Goal: Information Seeking & Learning: Learn about a topic

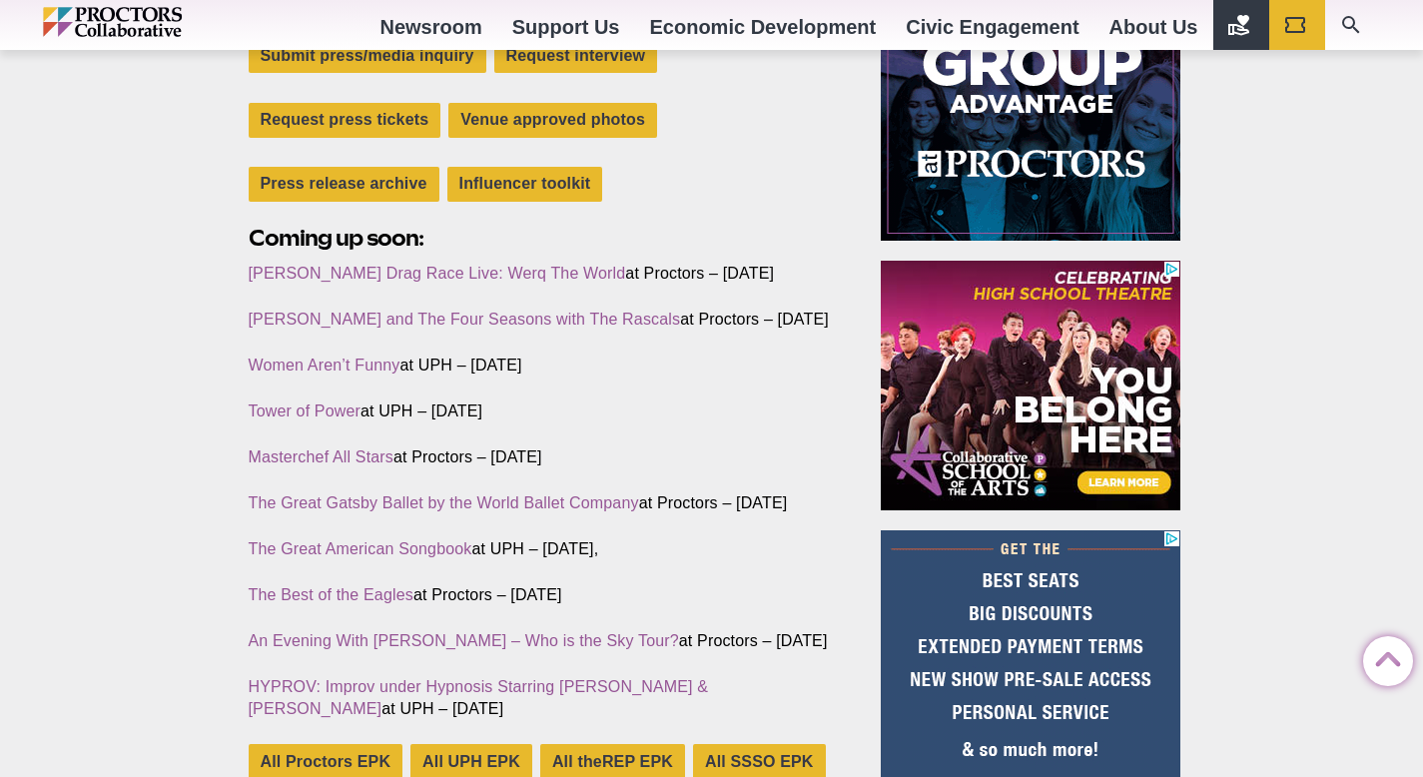
scroll to position [729, 0]
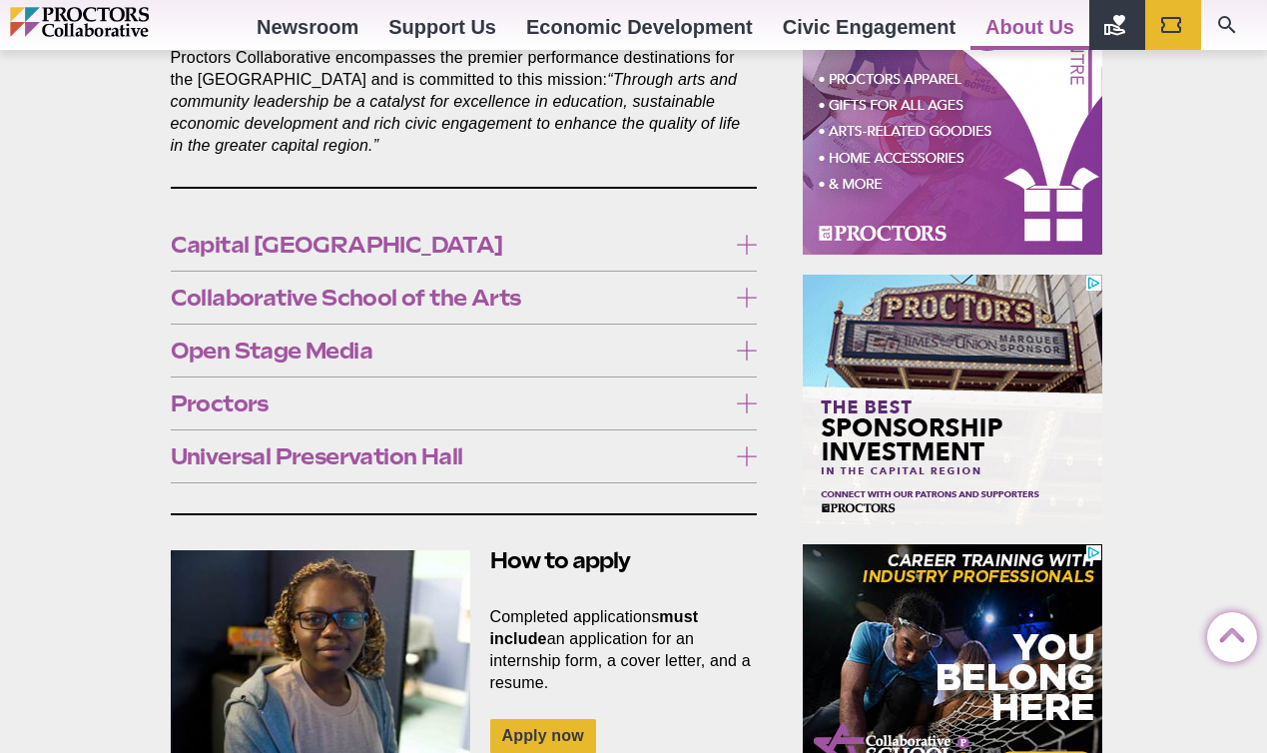
scroll to position [1178, 0]
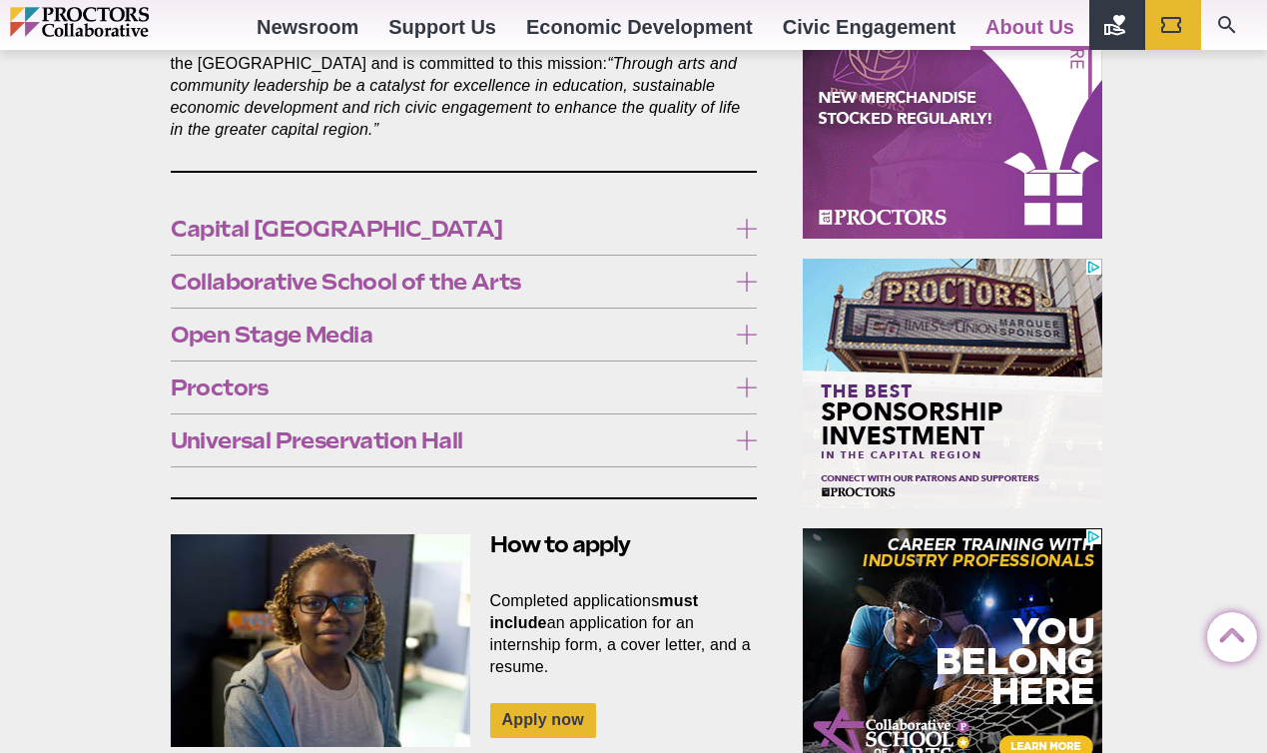
click at [746, 219] on icon at bounding box center [747, 229] width 20 height 20
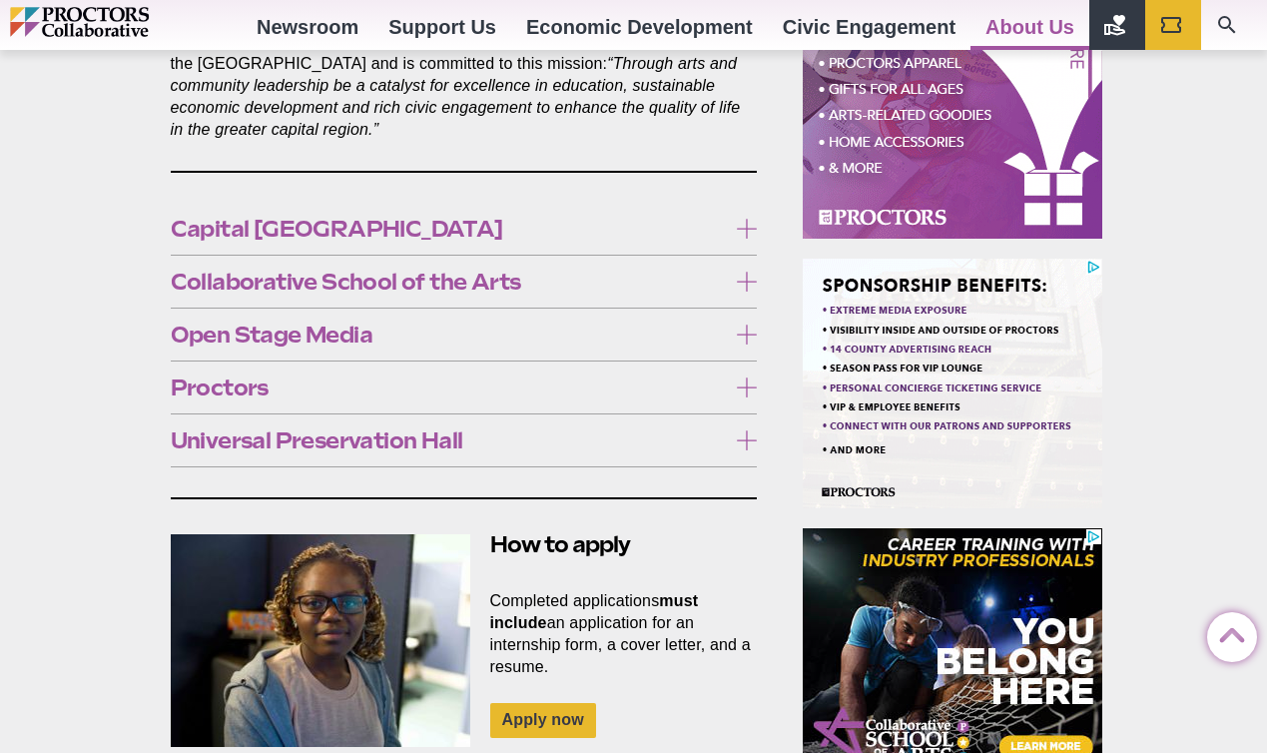
click at [746, 219] on icon at bounding box center [747, 229] width 20 height 20
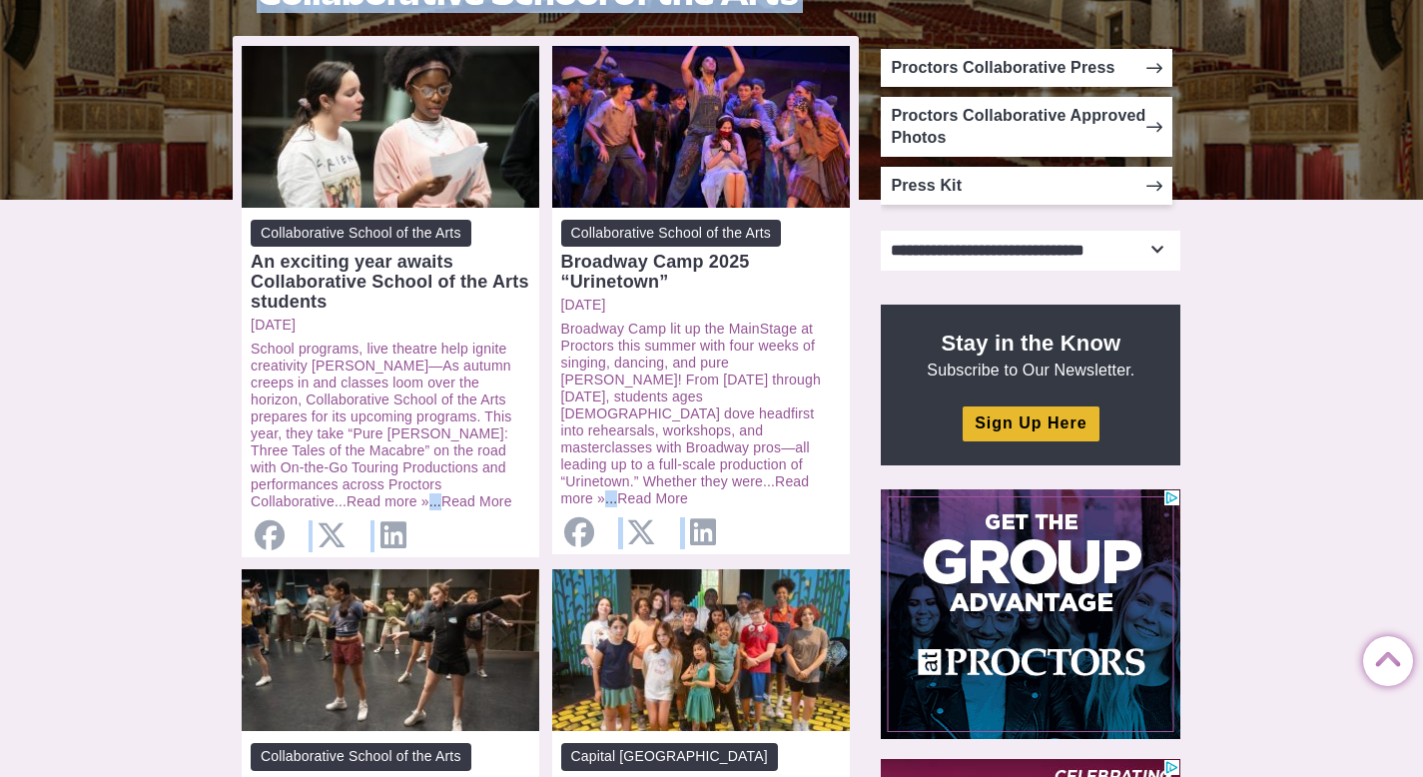
scroll to position [438, 0]
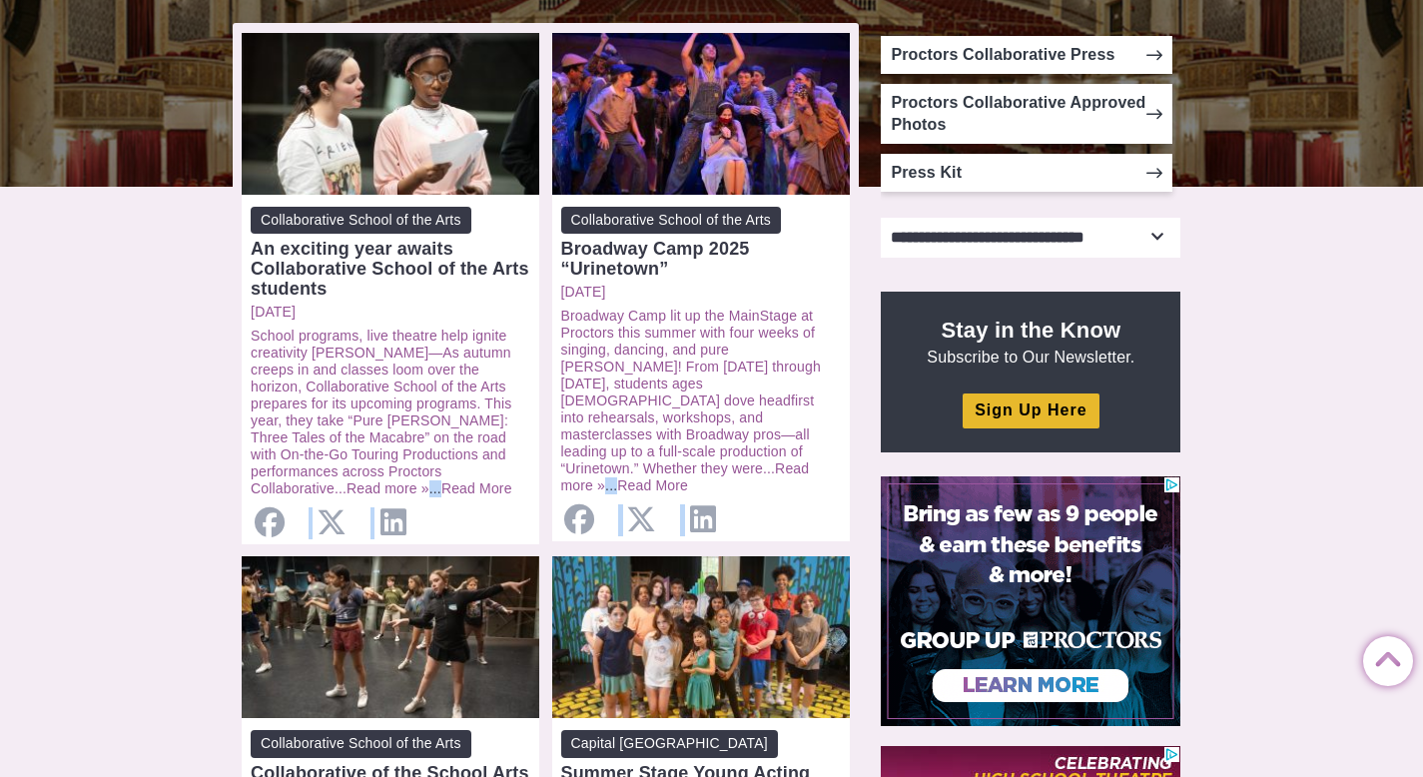
drag, startPoint x: 1437, startPoint y: 57, endPoint x: 1437, endPoint y: 182, distance: 124.9
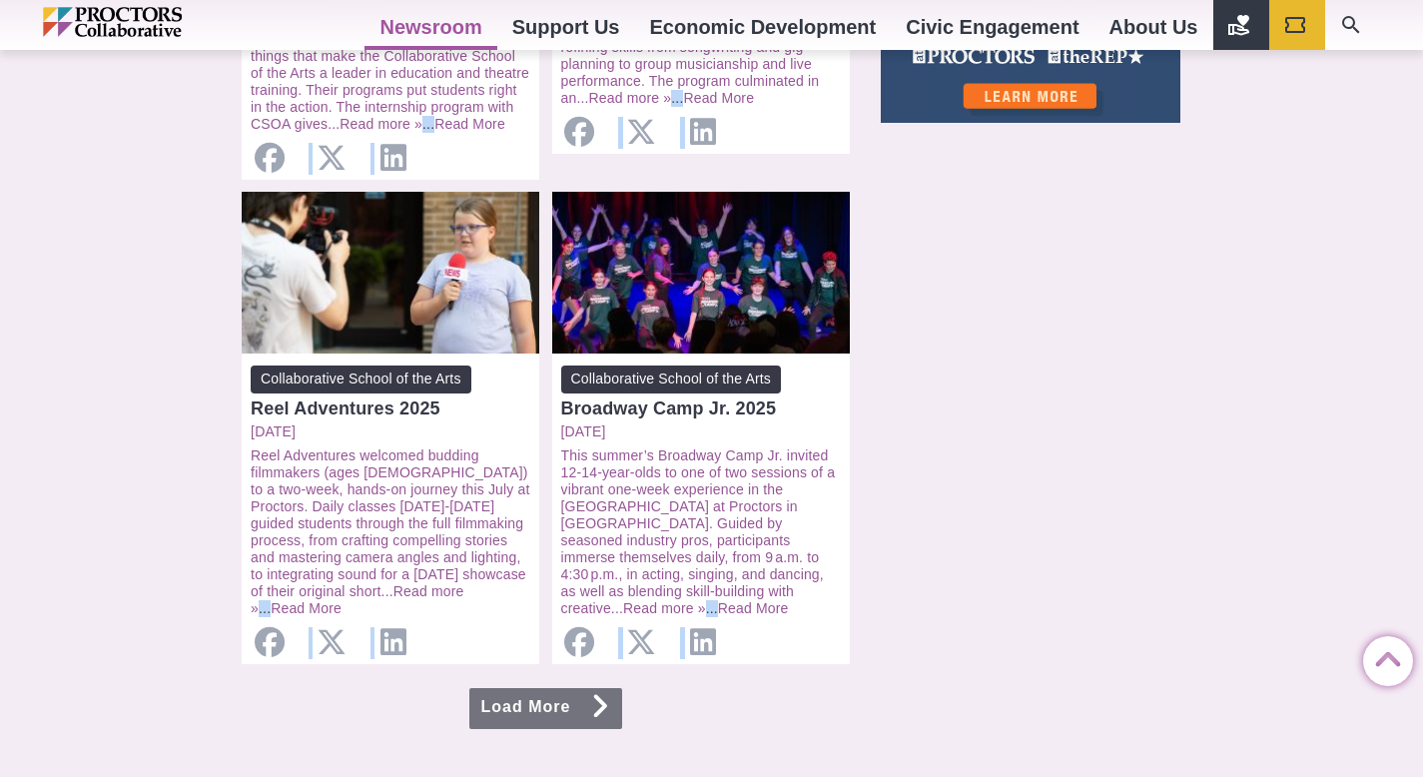
scroll to position [1871, 0]
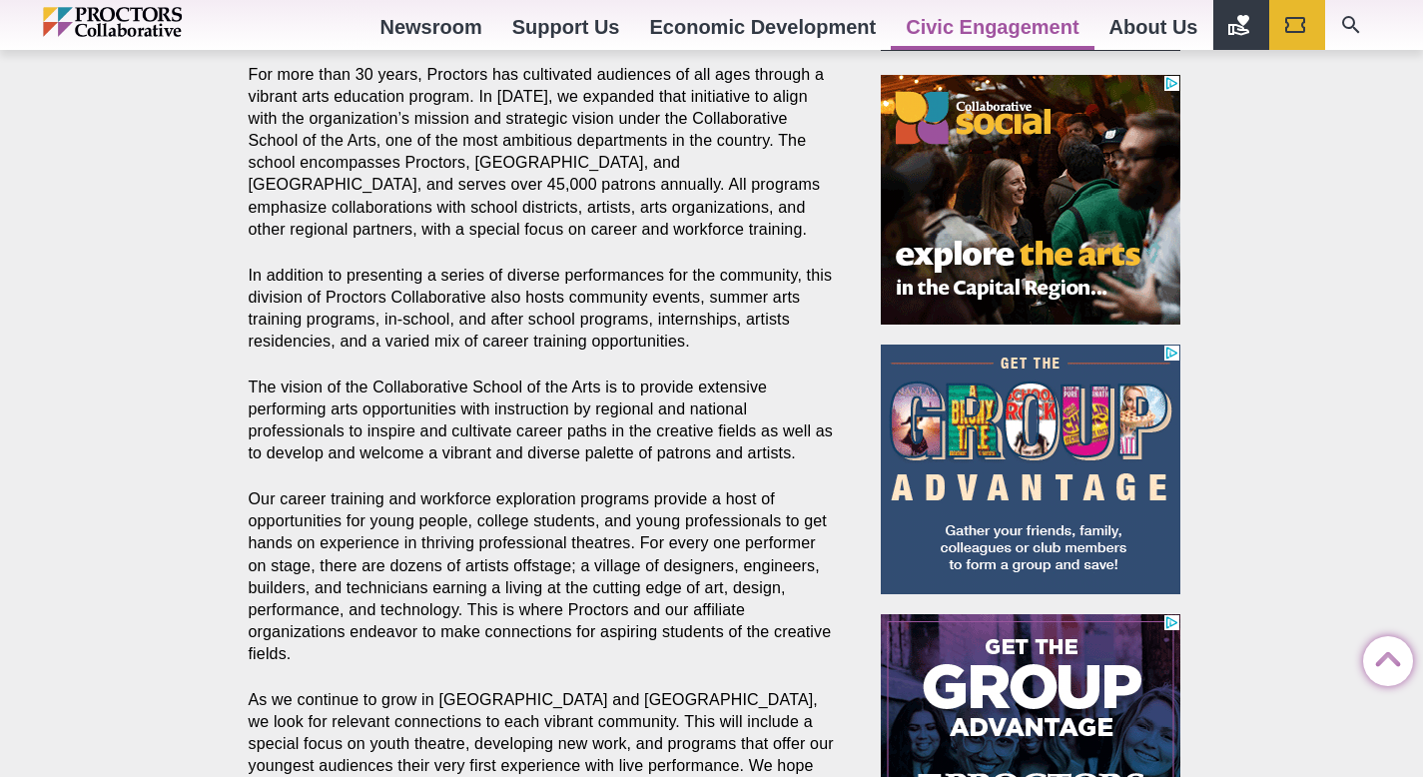
scroll to position [675, 0]
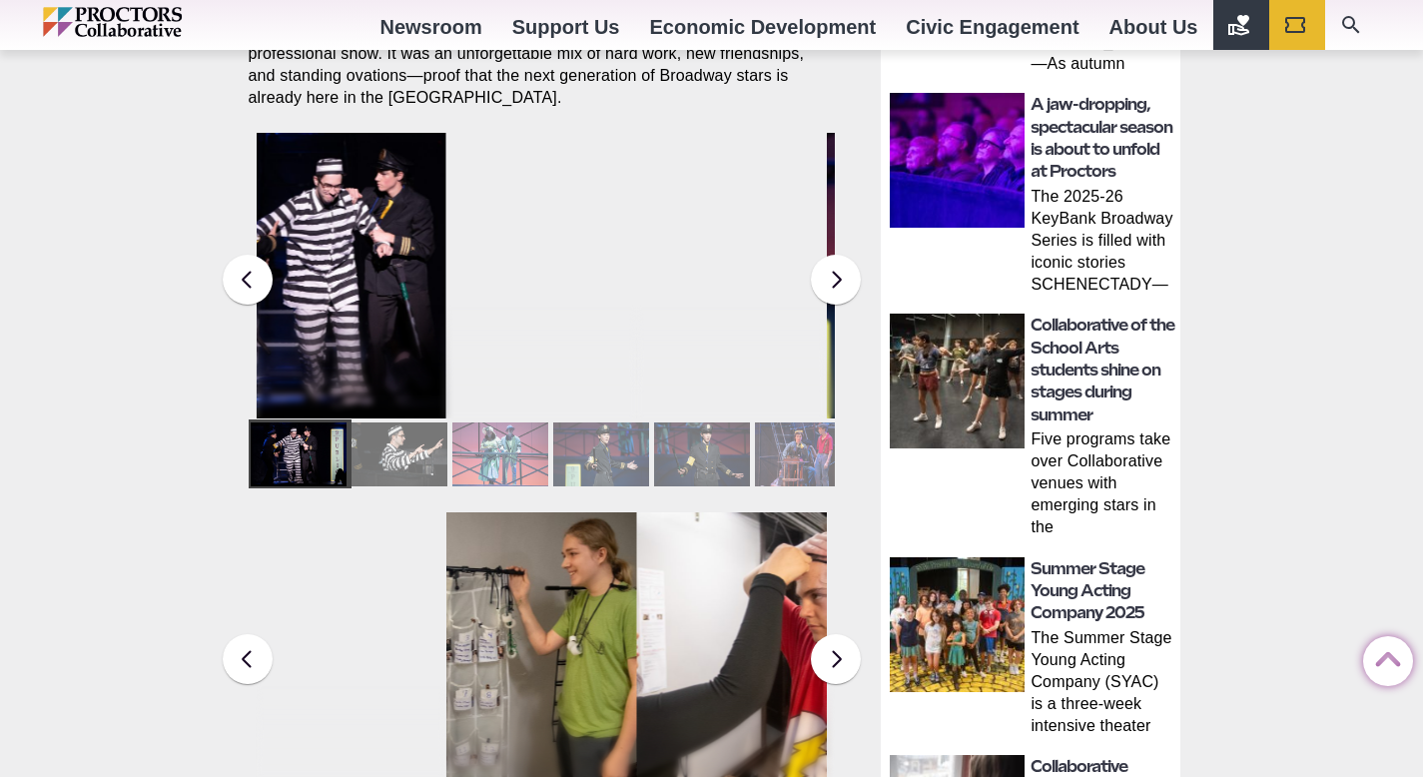
scroll to position [857, 0]
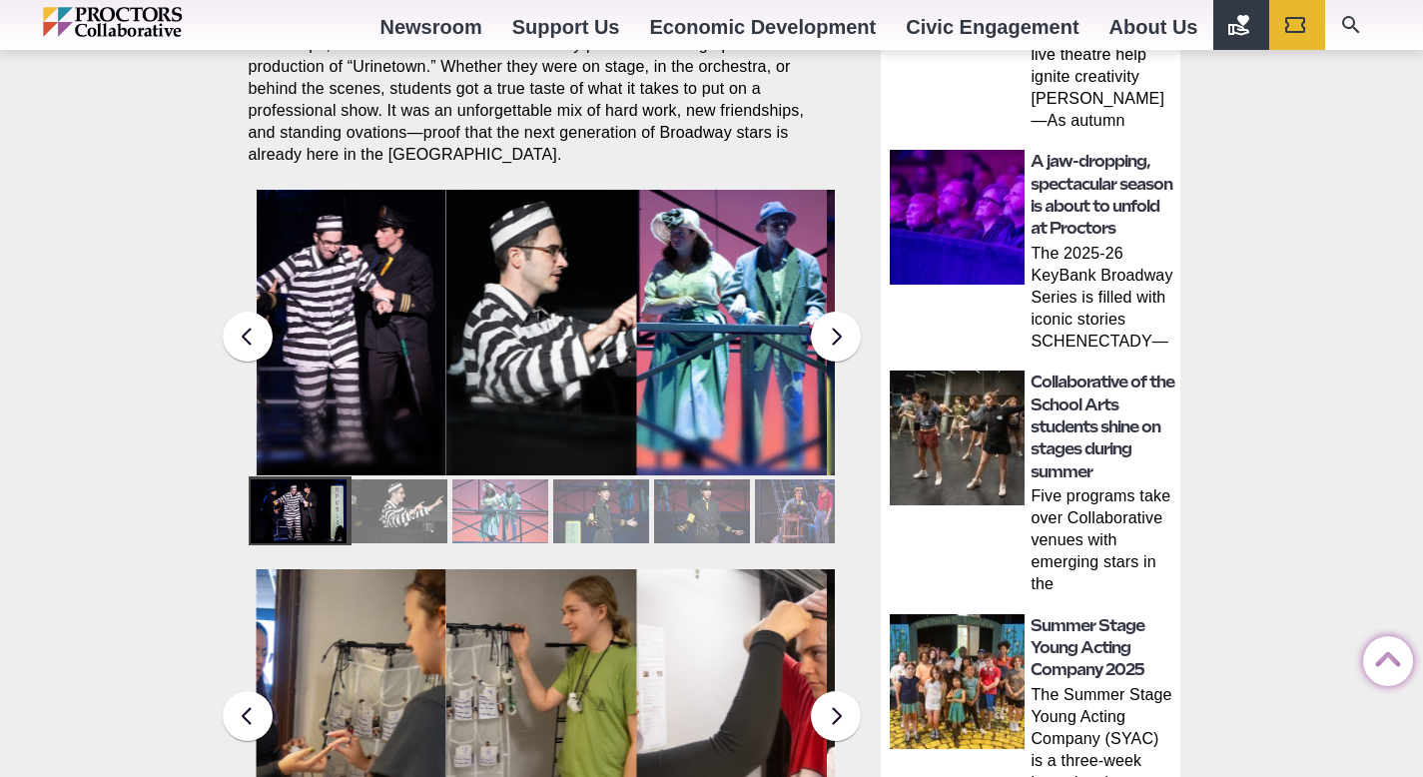
drag, startPoint x: 1431, startPoint y: 113, endPoint x: 1417, endPoint y: 284, distance: 171.4
click at [828, 321] on button at bounding box center [836, 337] width 50 height 50
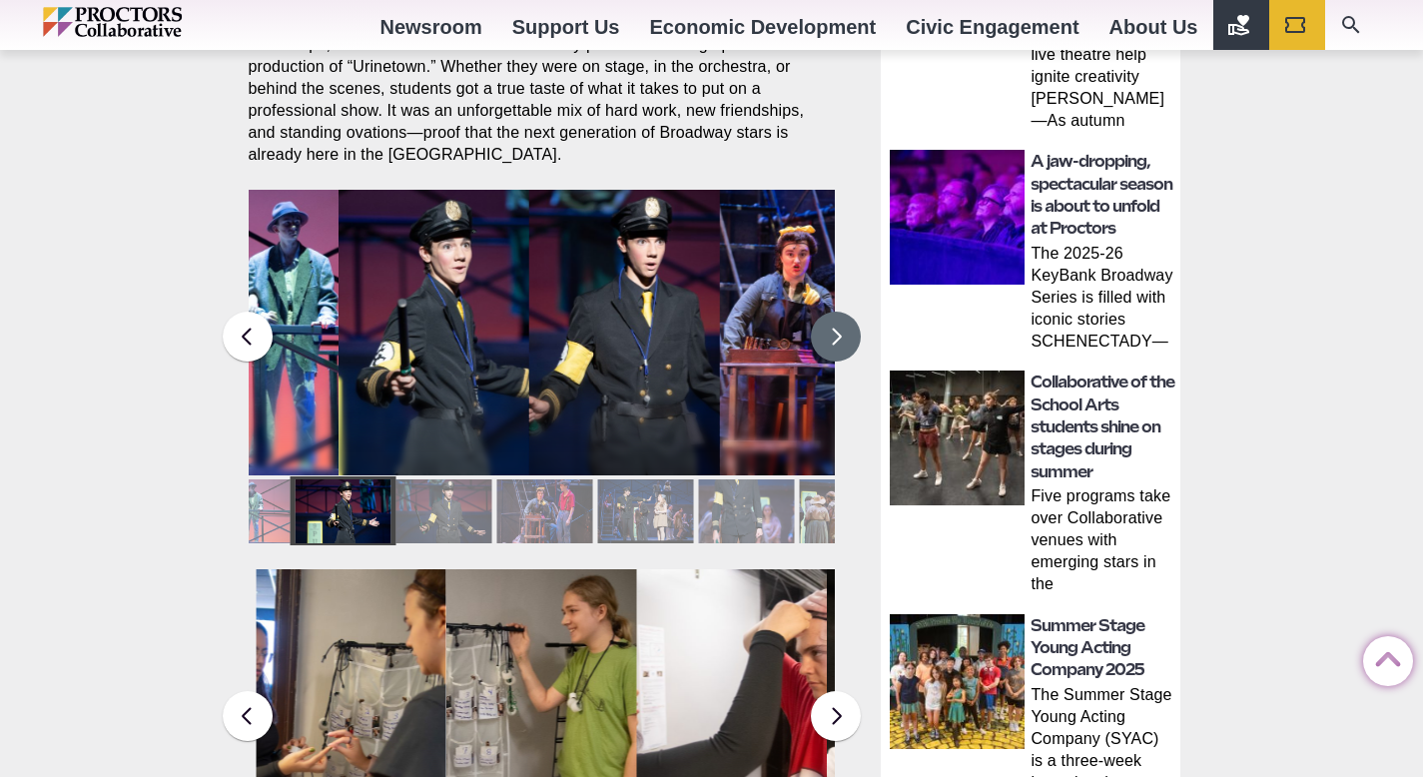
click at [828, 321] on button at bounding box center [836, 337] width 50 height 50
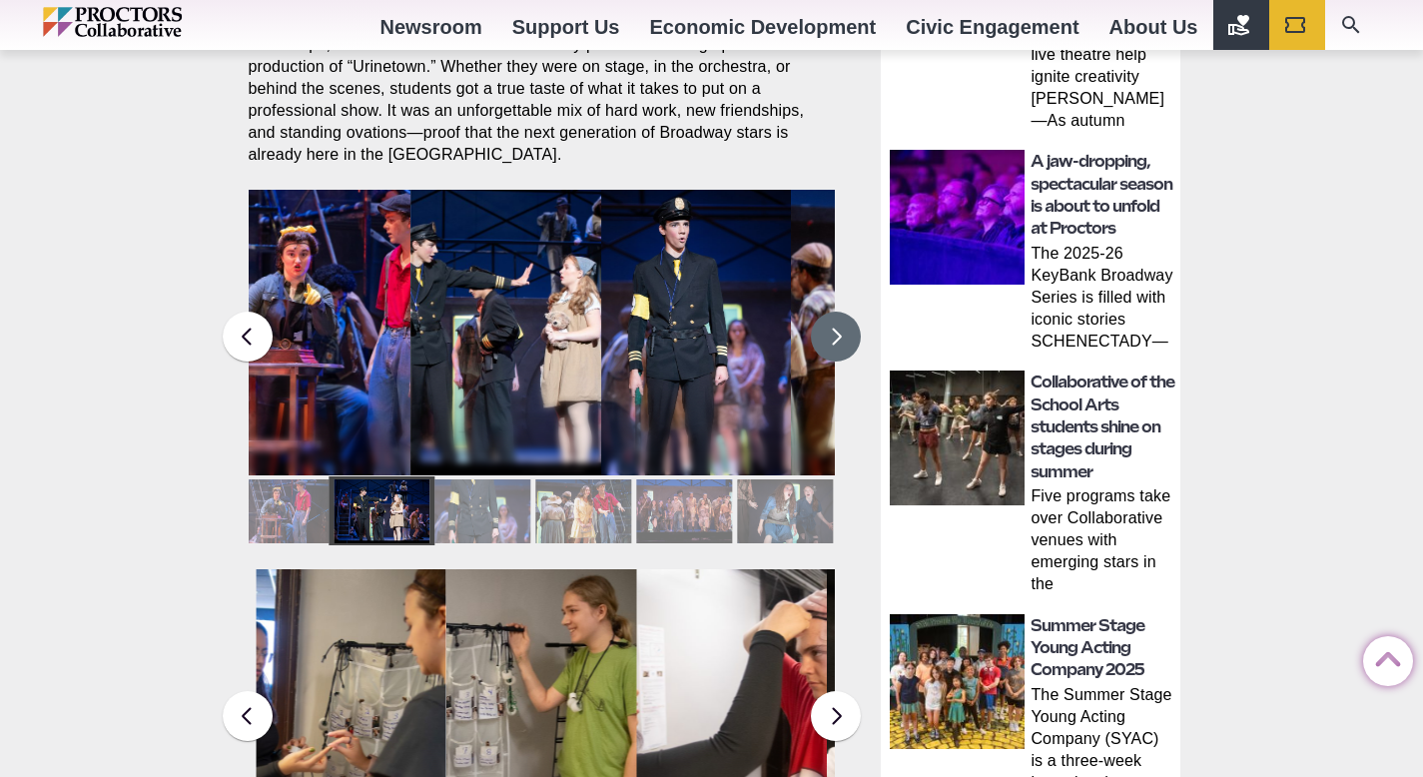
click at [828, 321] on button at bounding box center [836, 337] width 50 height 50
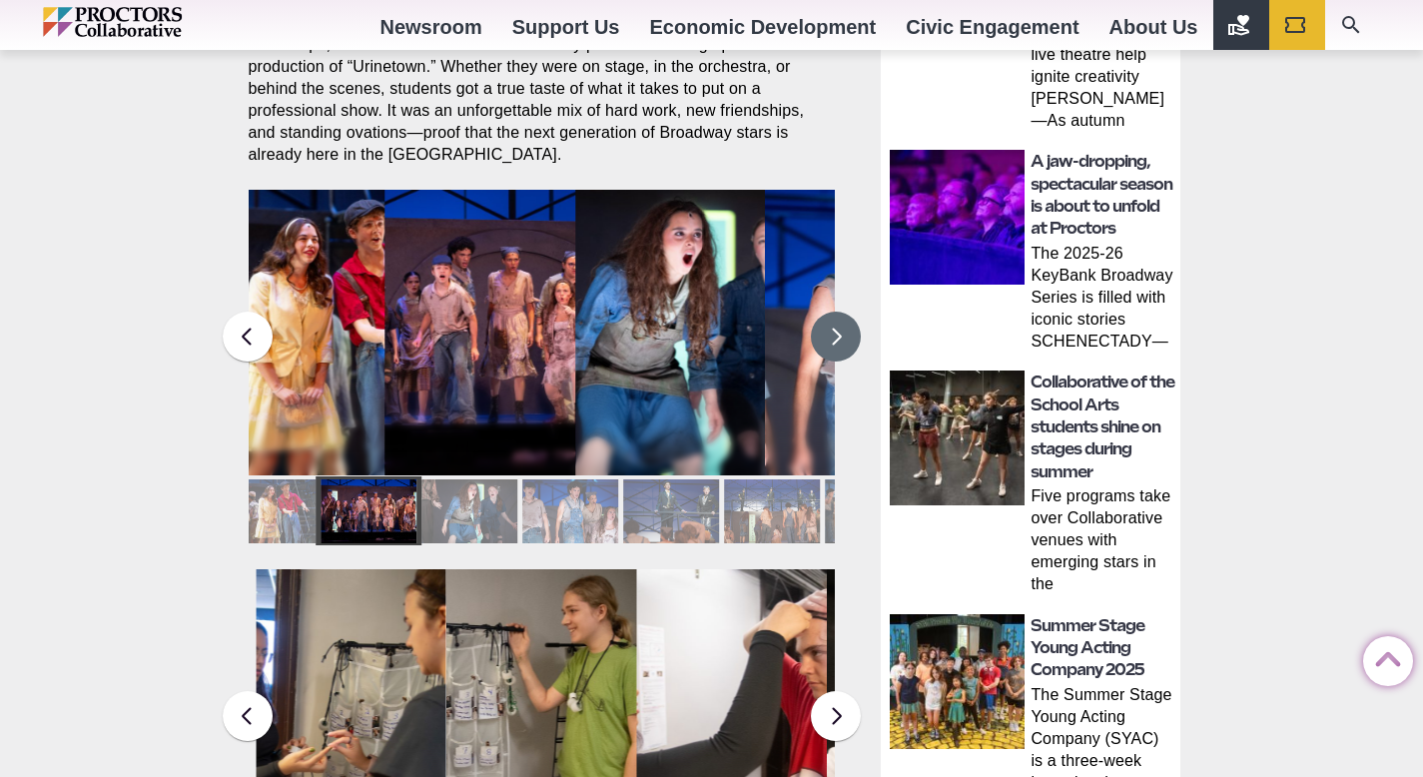
click at [828, 321] on button at bounding box center [836, 337] width 50 height 50
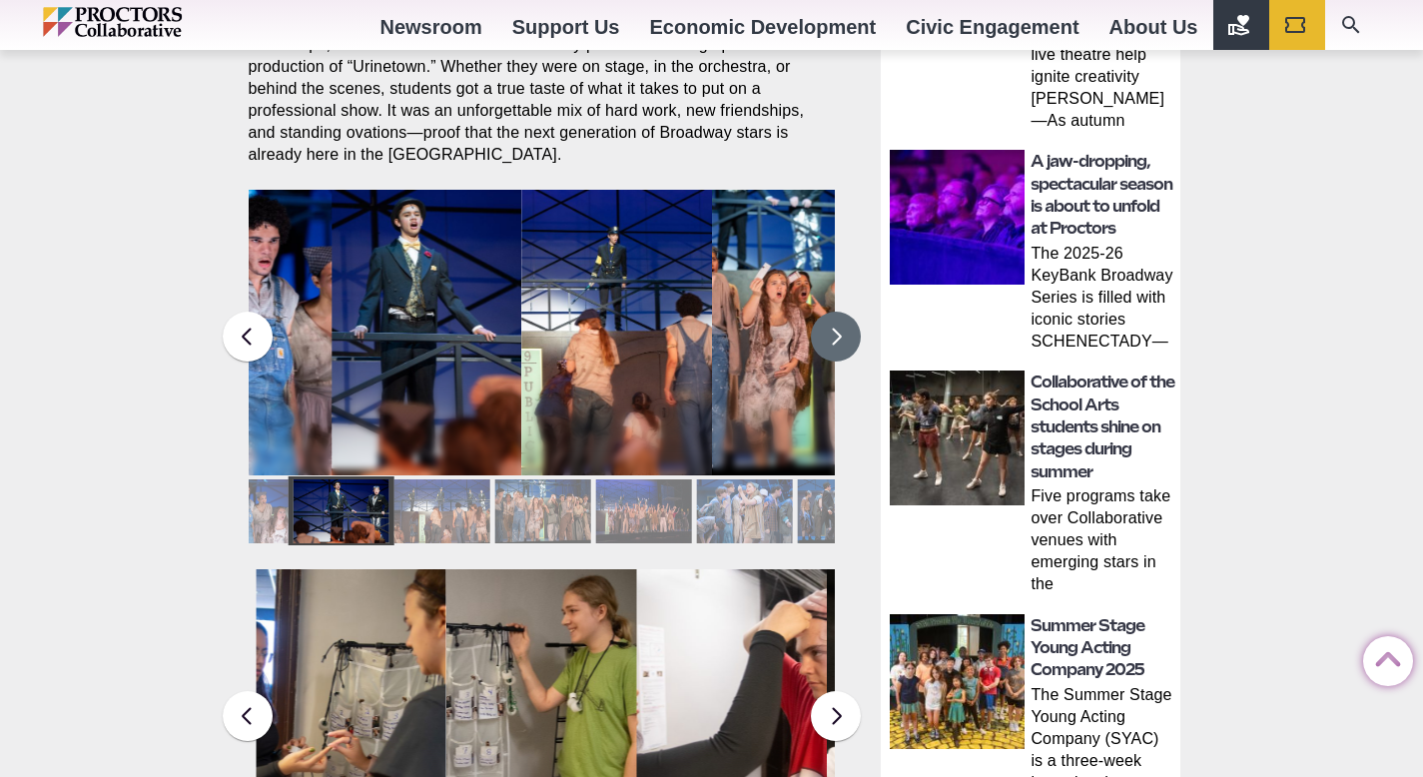
click at [828, 321] on button at bounding box center [836, 337] width 50 height 50
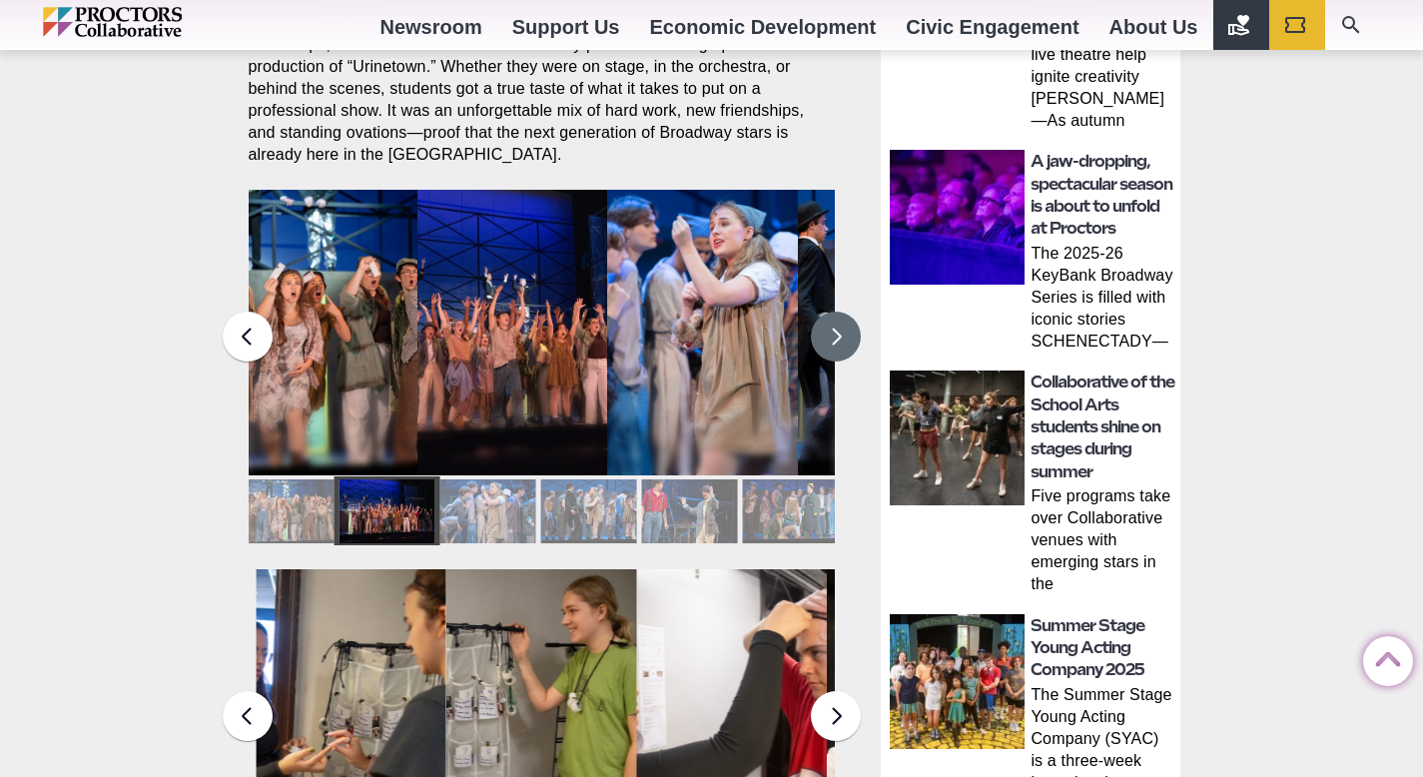
click at [828, 321] on button at bounding box center [836, 337] width 50 height 50
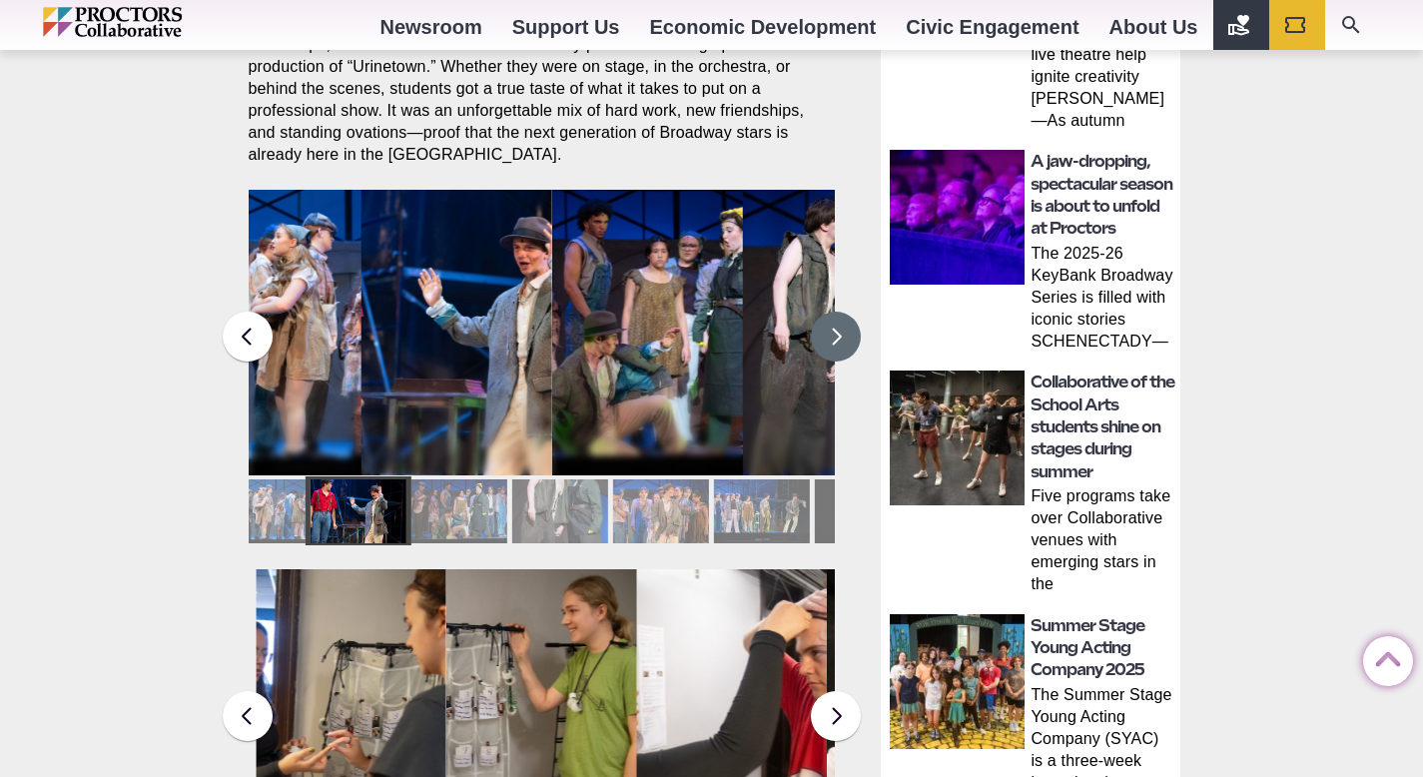
click at [828, 321] on button at bounding box center [836, 337] width 50 height 50
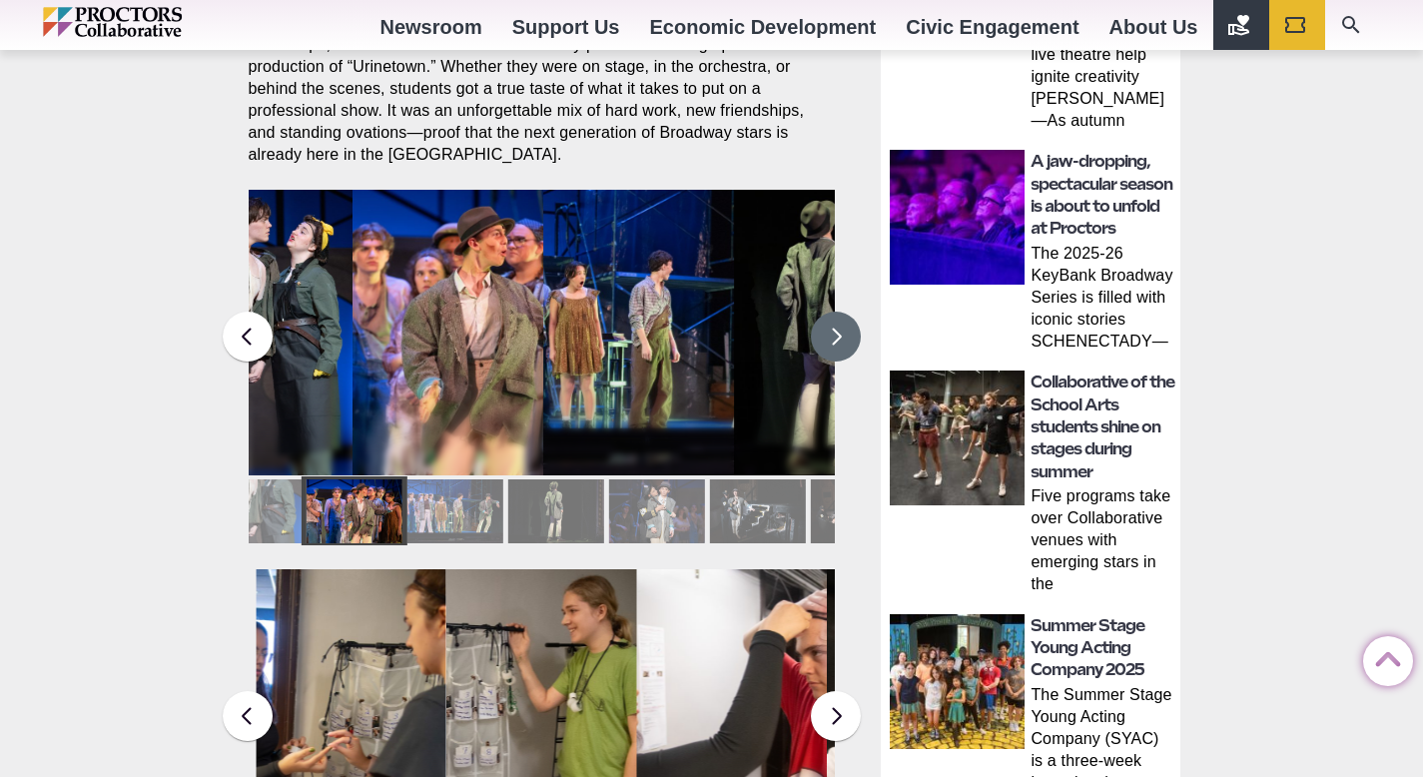
click at [829, 321] on button at bounding box center [836, 337] width 50 height 50
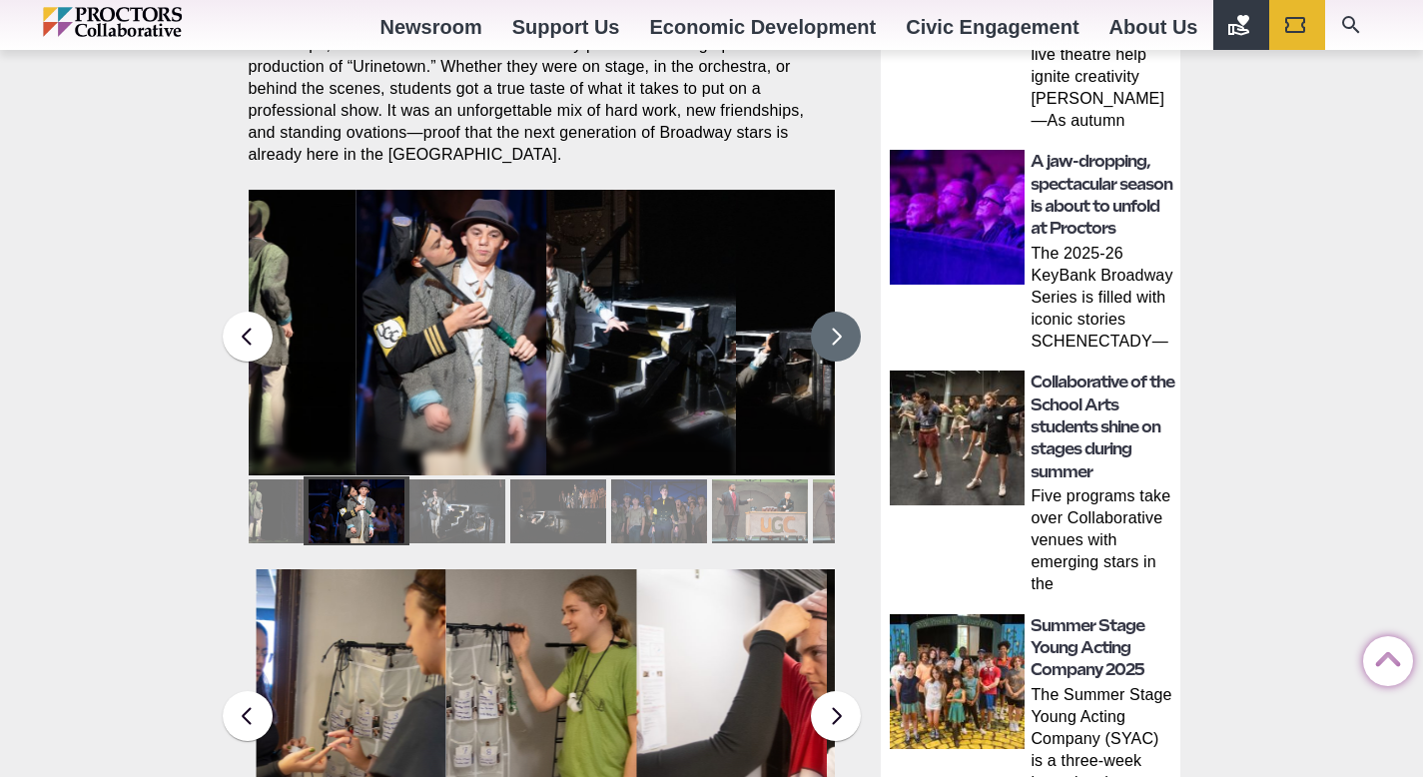
click at [830, 321] on button at bounding box center [836, 337] width 50 height 50
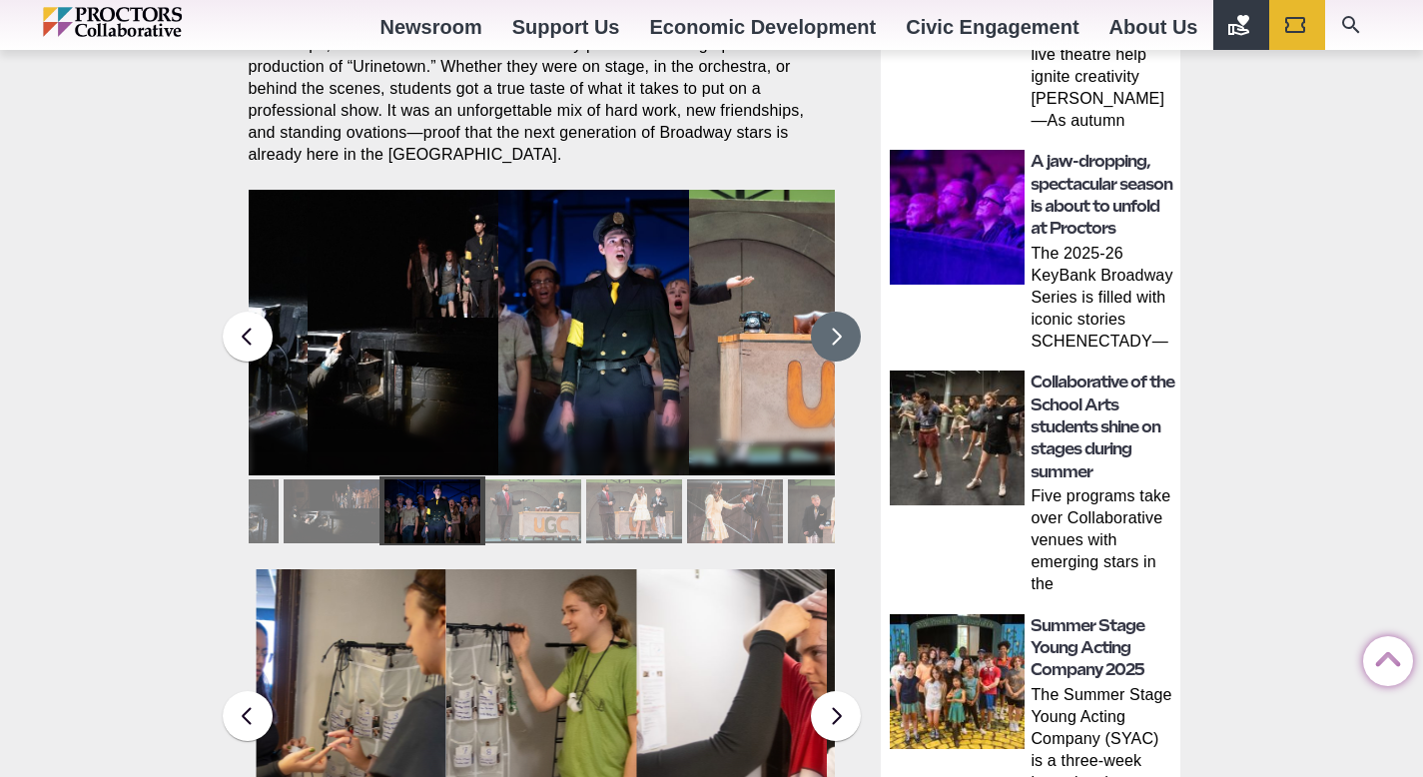
click at [830, 321] on button at bounding box center [836, 337] width 50 height 50
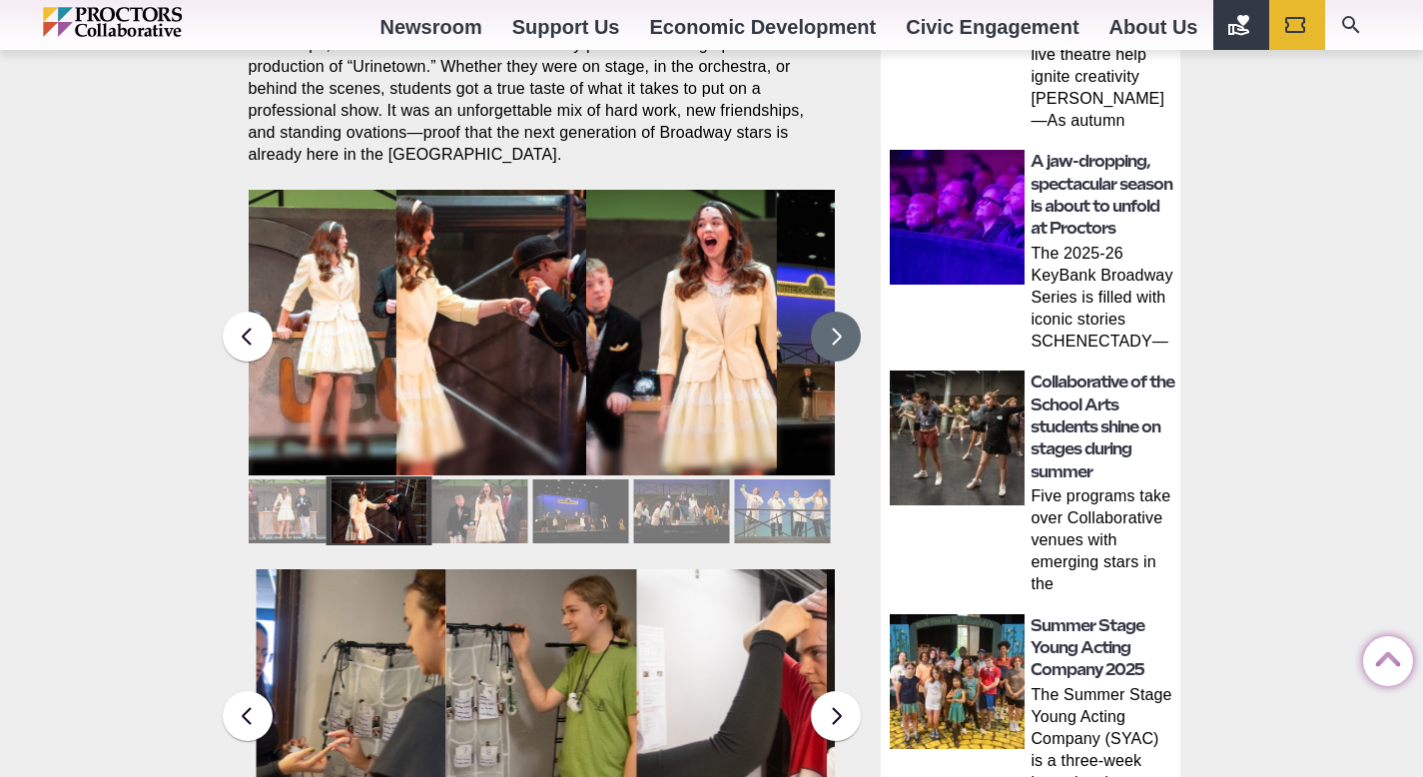
click at [830, 321] on button at bounding box center [836, 337] width 50 height 50
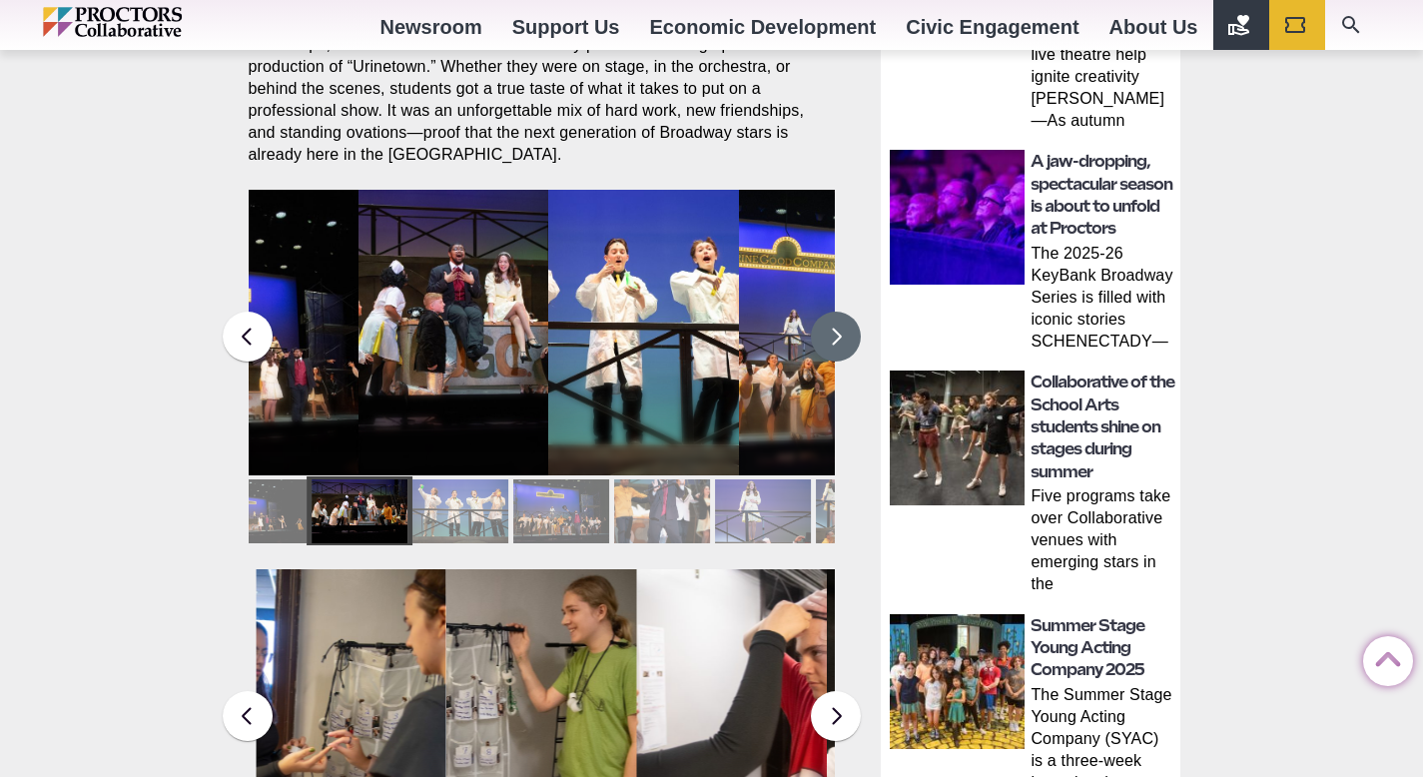
click at [830, 321] on button at bounding box center [836, 337] width 50 height 50
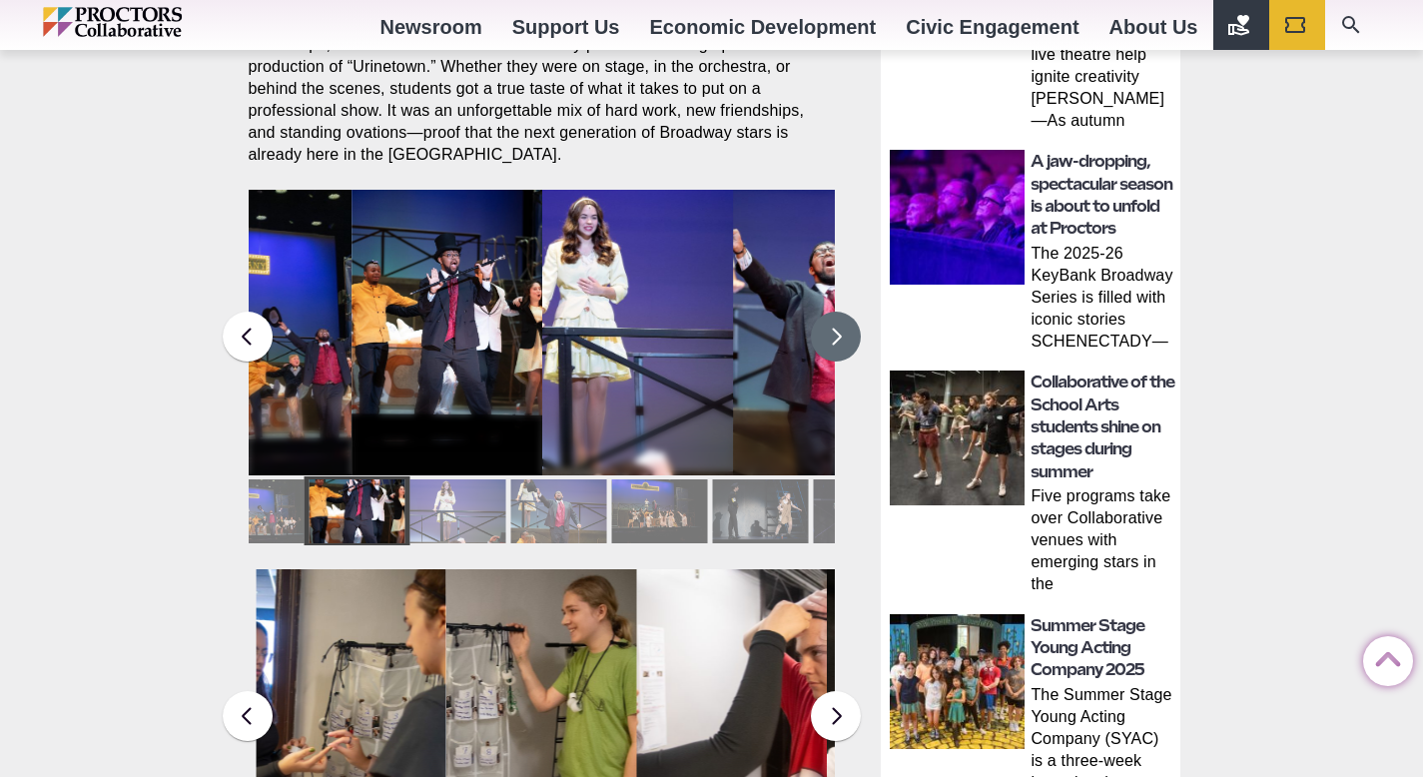
click at [830, 321] on button at bounding box center [836, 337] width 50 height 50
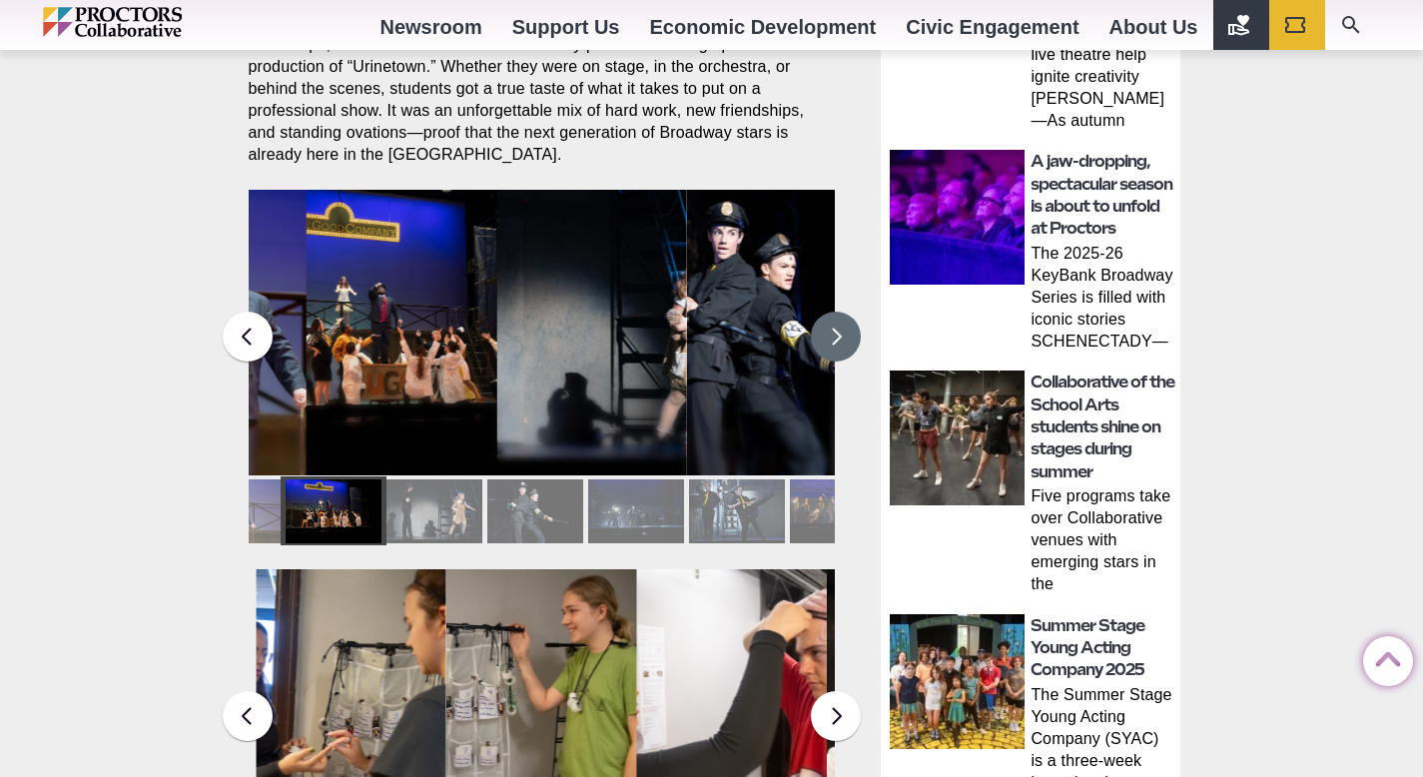
click at [830, 321] on button at bounding box center [836, 337] width 50 height 50
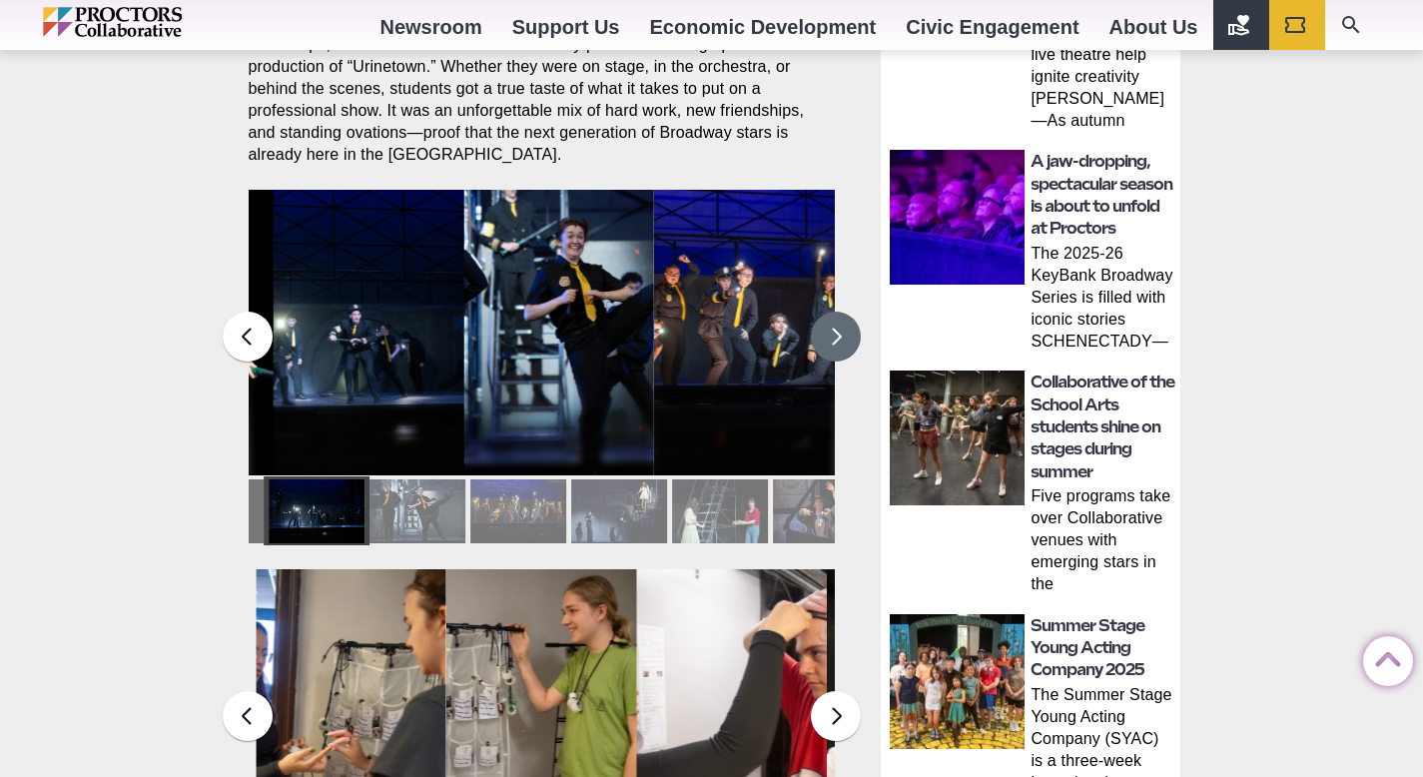
click at [830, 321] on button at bounding box center [836, 337] width 50 height 50
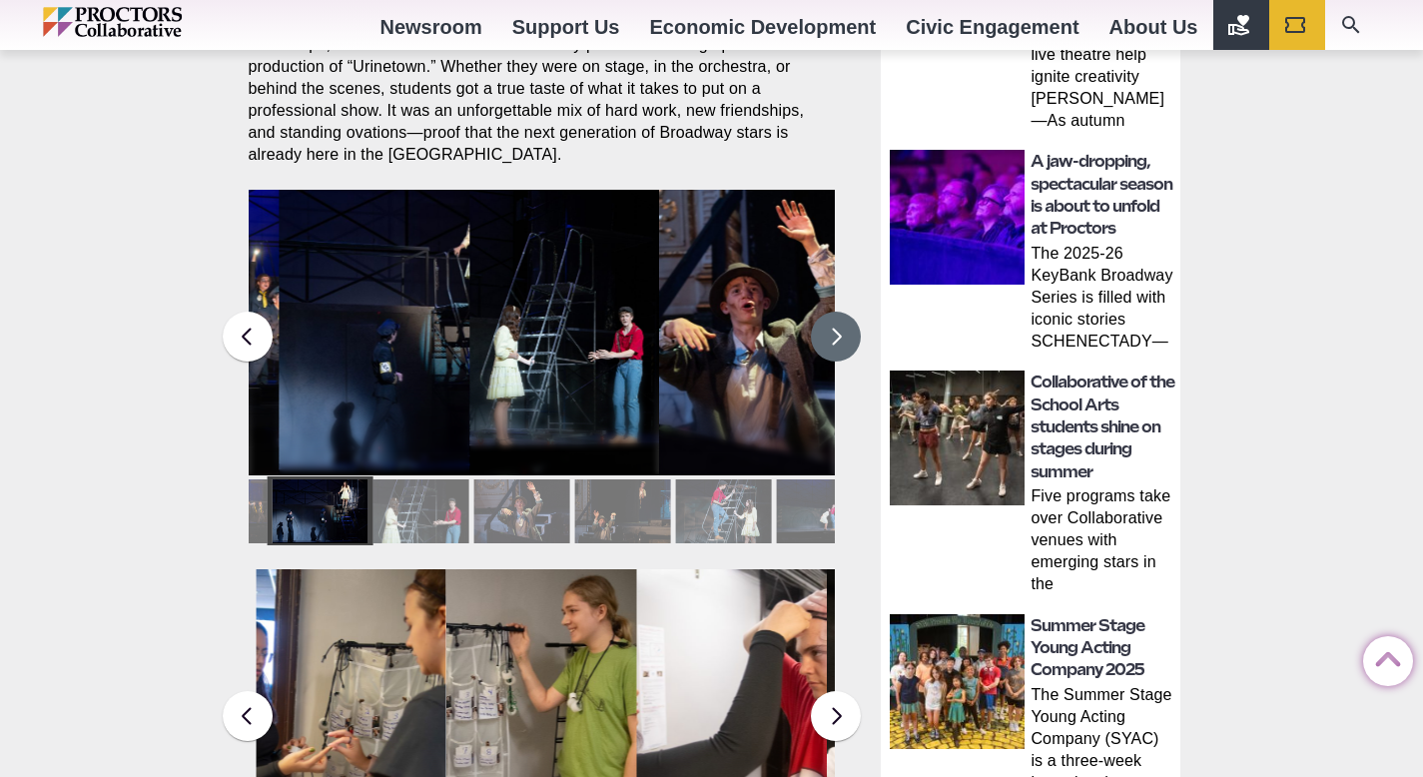
click at [830, 321] on button at bounding box center [836, 337] width 50 height 50
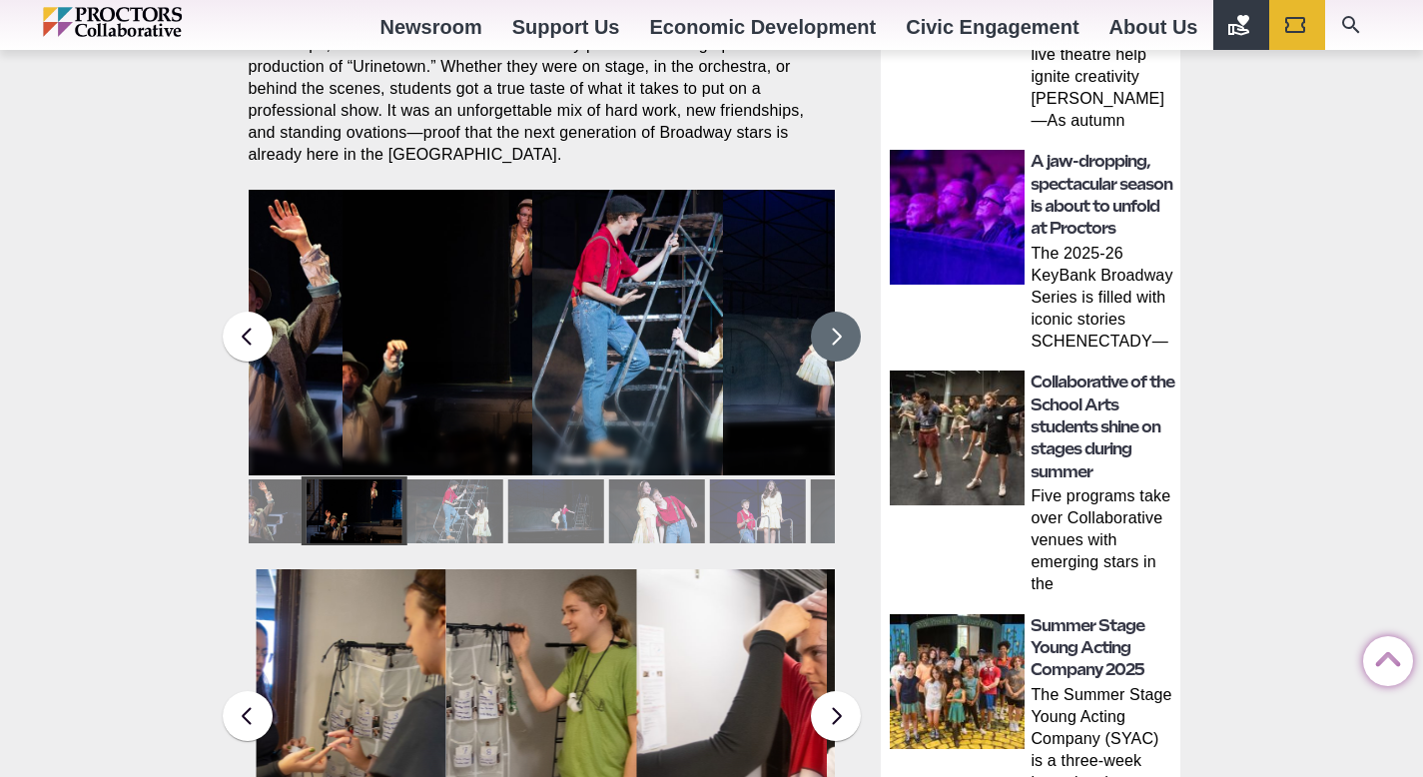
click at [830, 321] on button at bounding box center [836, 337] width 50 height 50
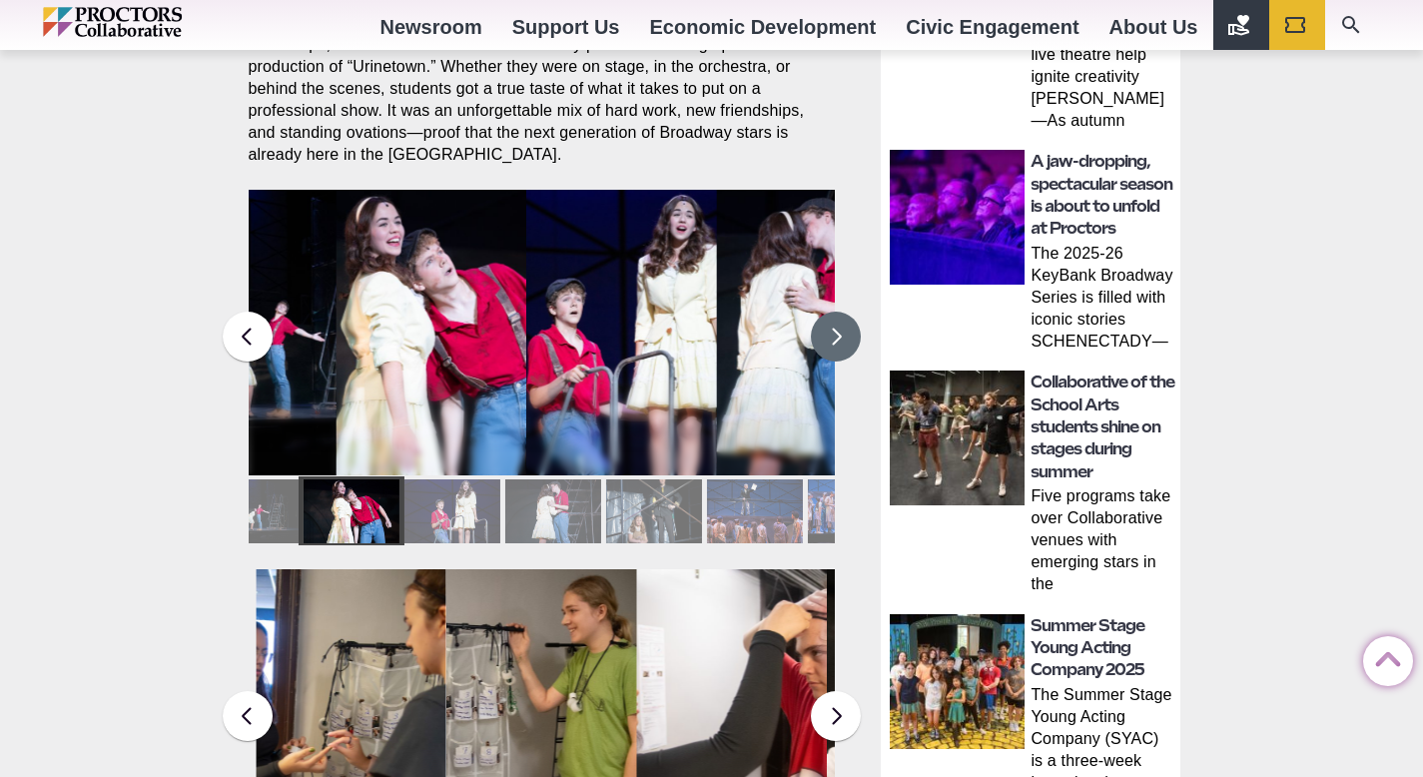
click at [830, 321] on button at bounding box center [836, 337] width 50 height 50
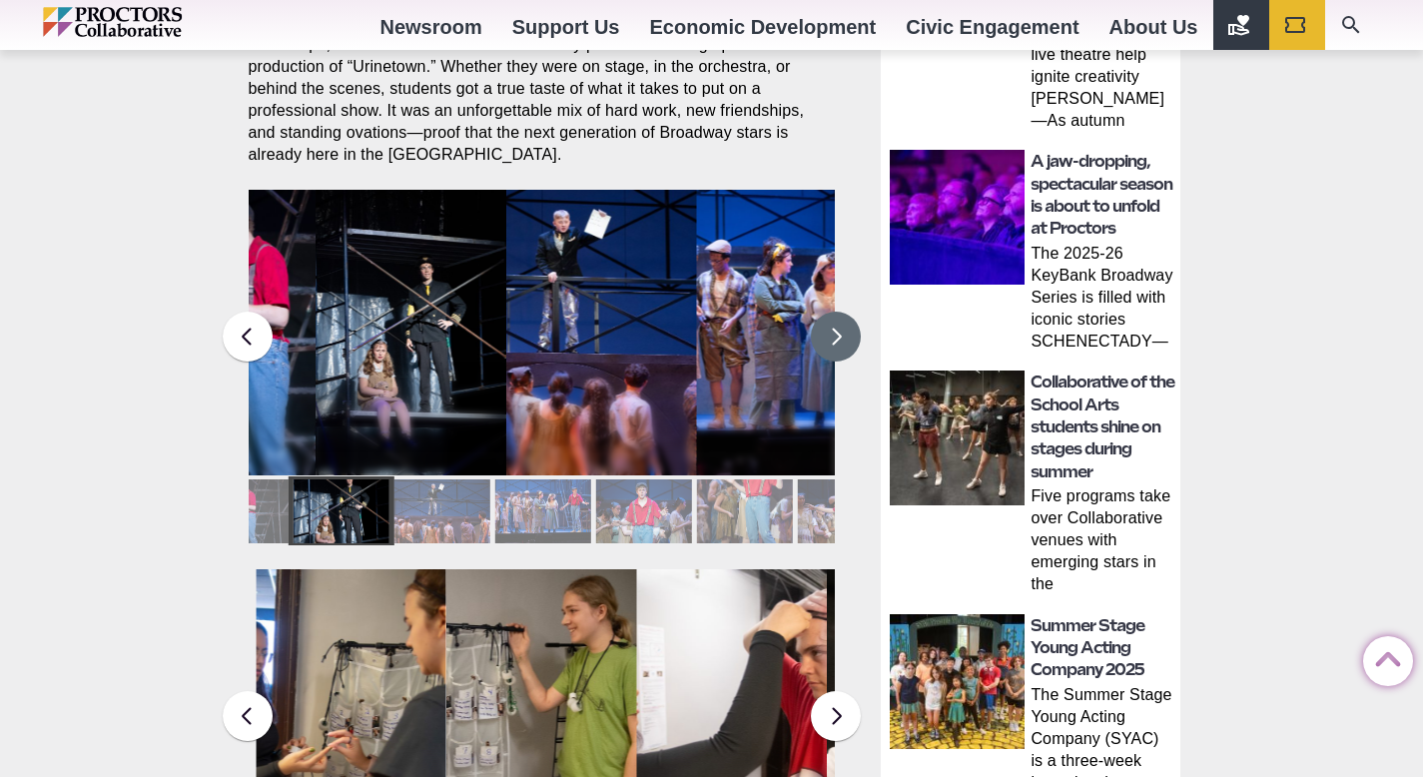
click at [830, 321] on button at bounding box center [836, 337] width 50 height 50
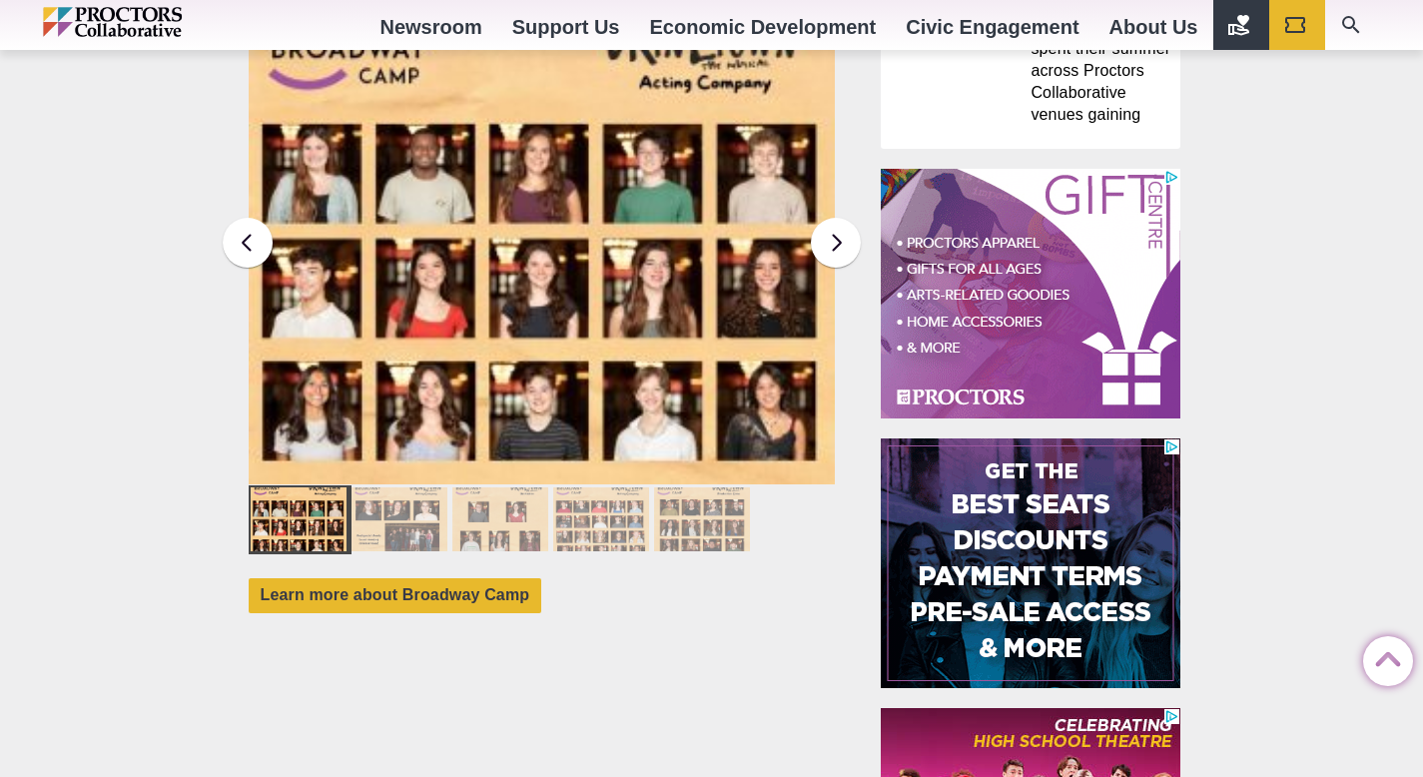
scroll to position [1639, 0]
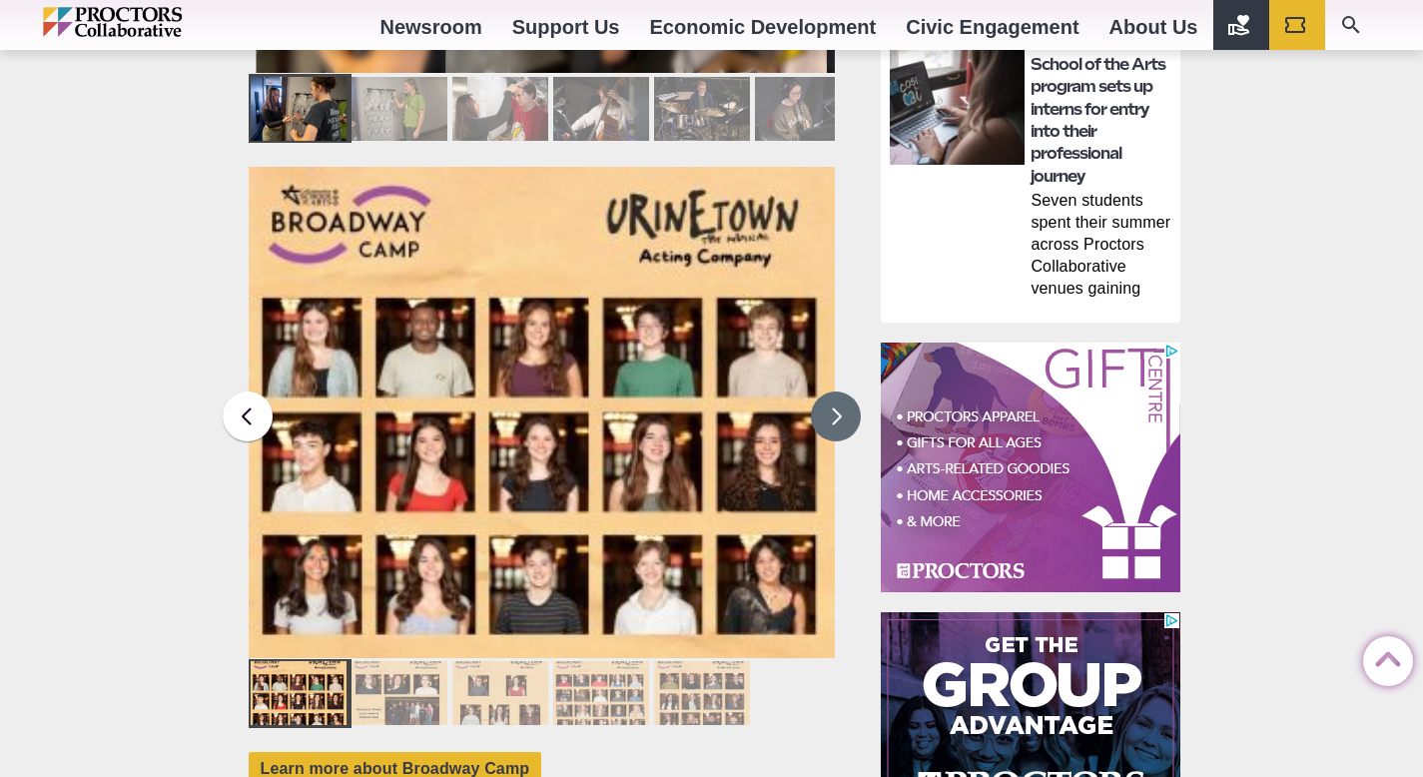
click at [842, 392] on button at bounding box center [836, 417] width 50 height 50
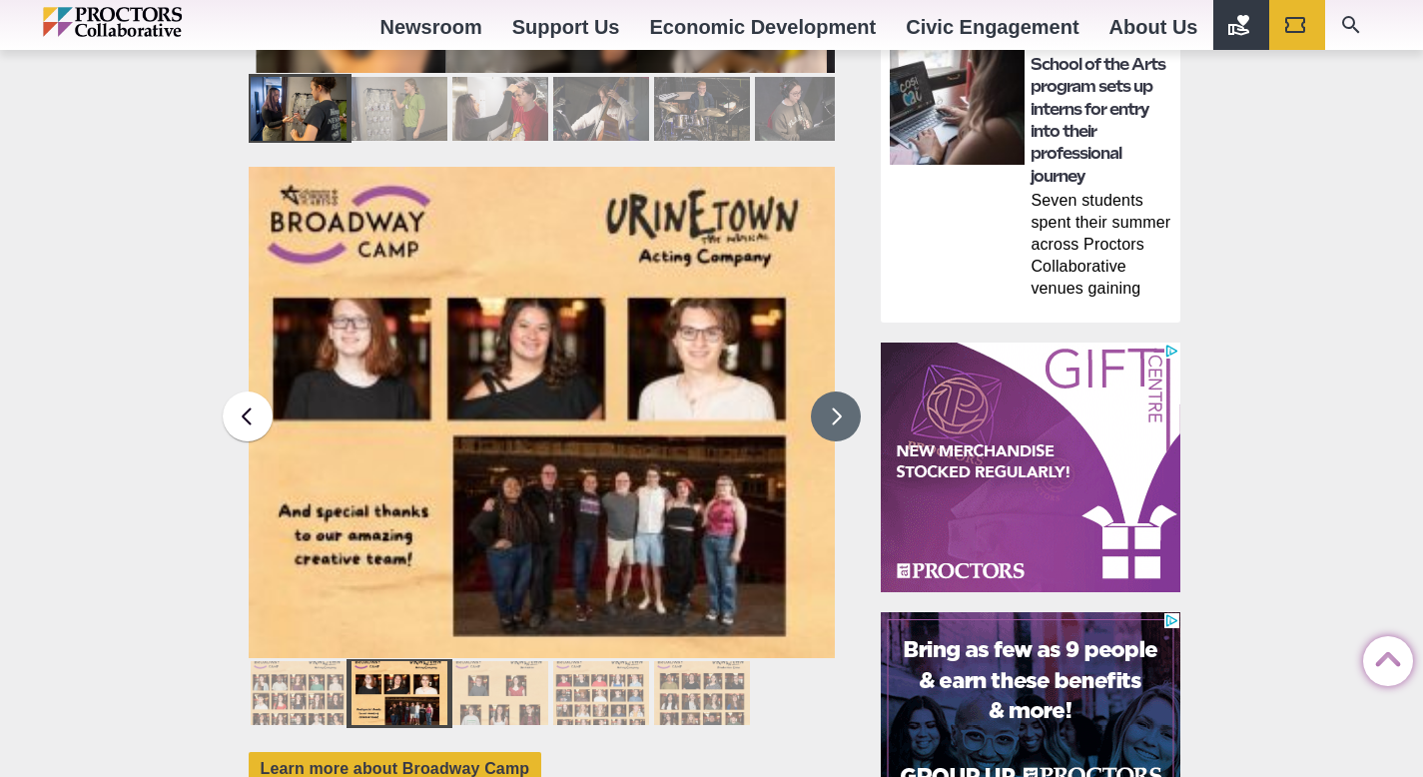
click at [840, 394] on button at bounding box center [836, 417] width 50 height 50
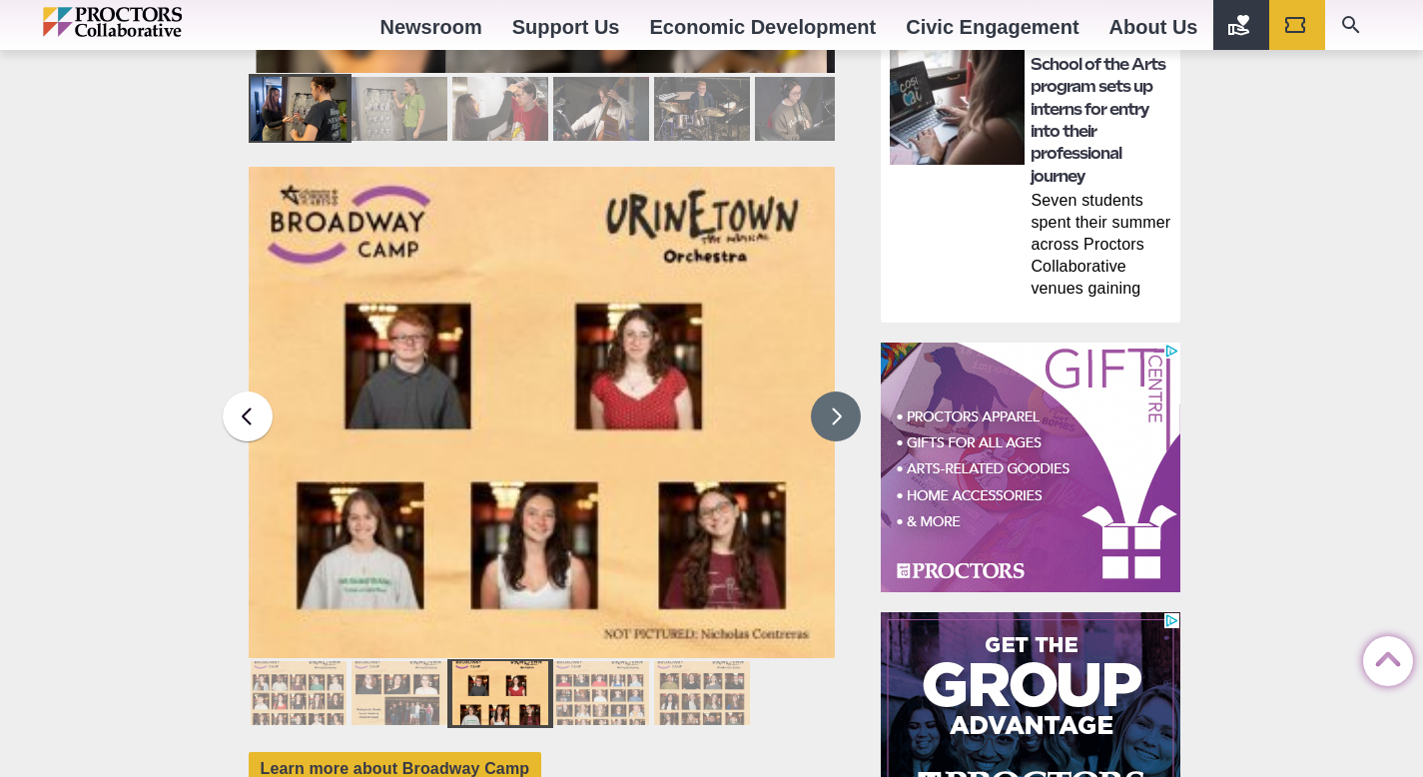
click at [840, 394] on button at bounding box center [836, 417] width 50 height 50
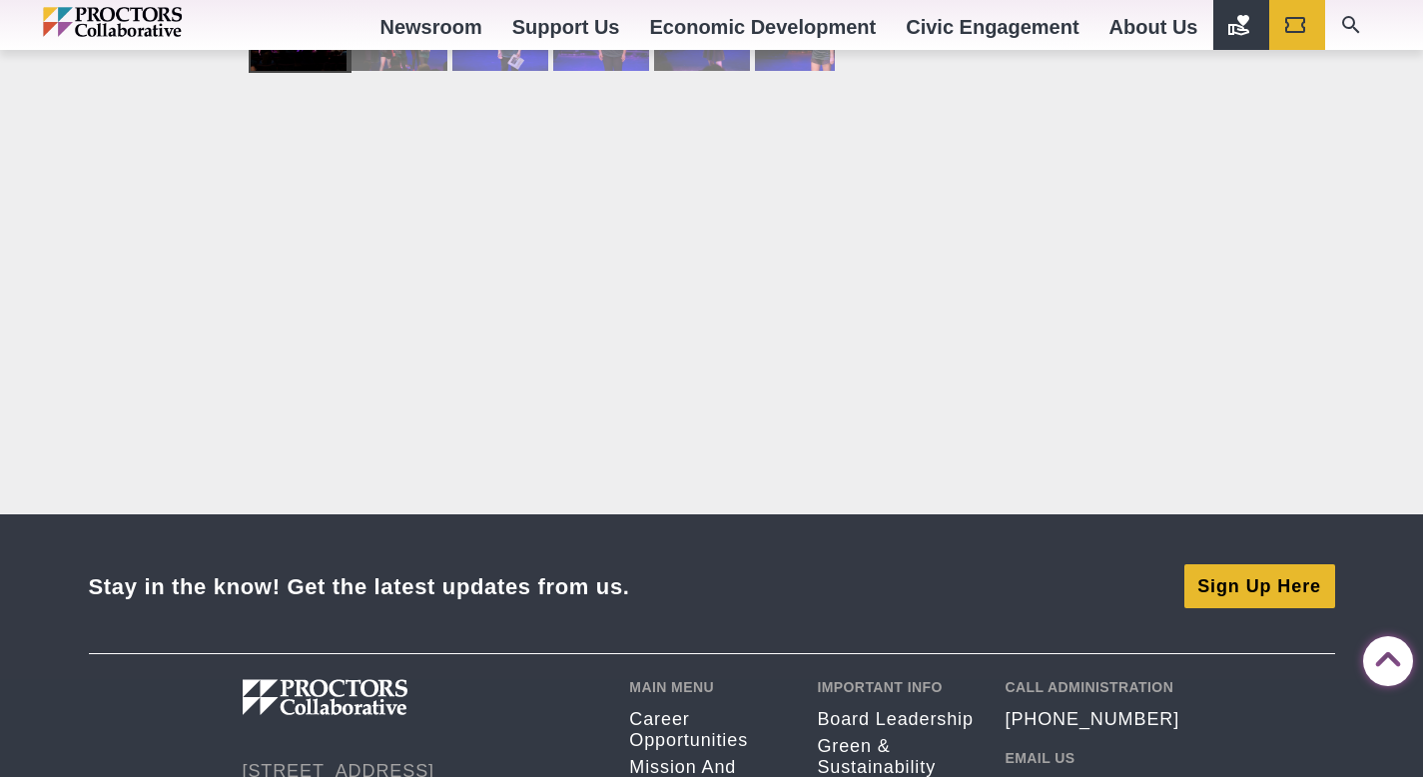
scroll to position [3170, 0]
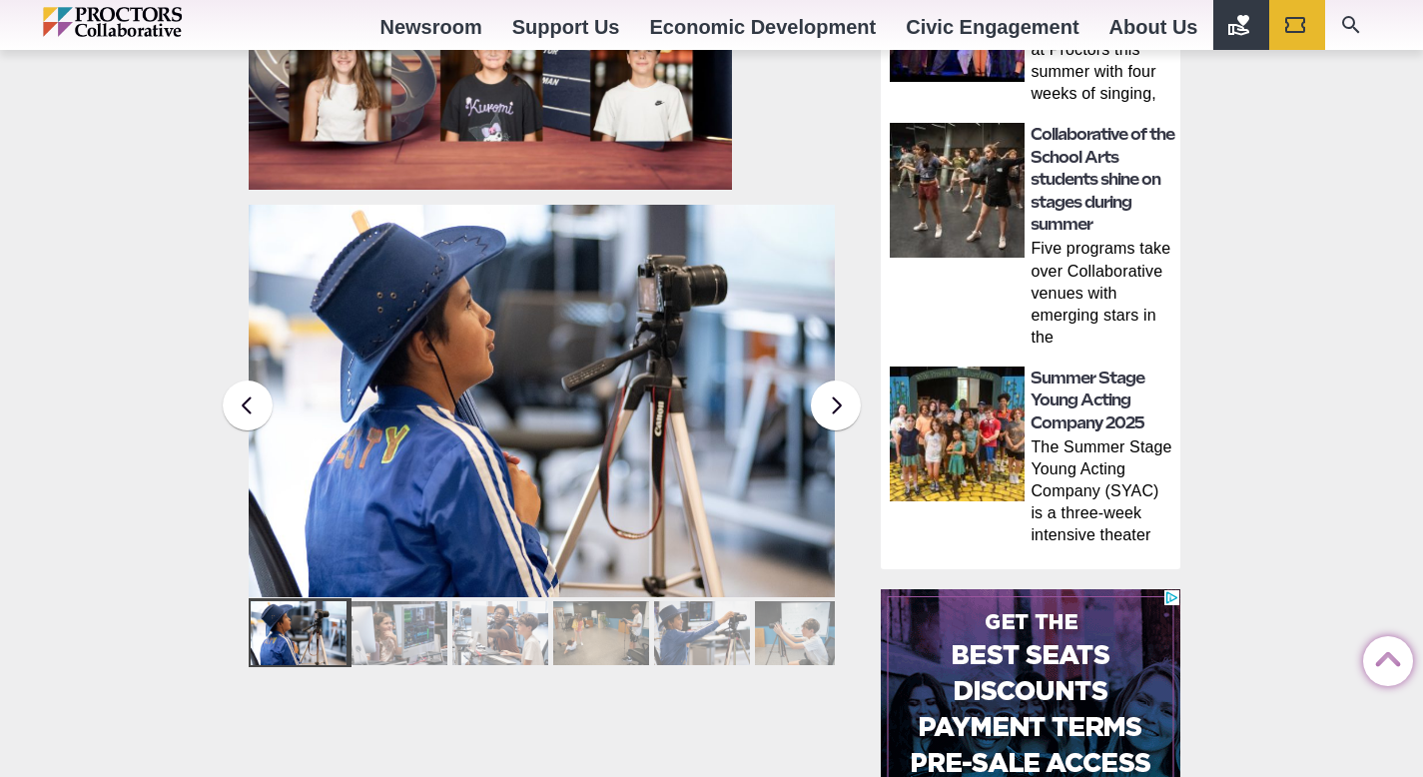
scroll to position [1278, 0]
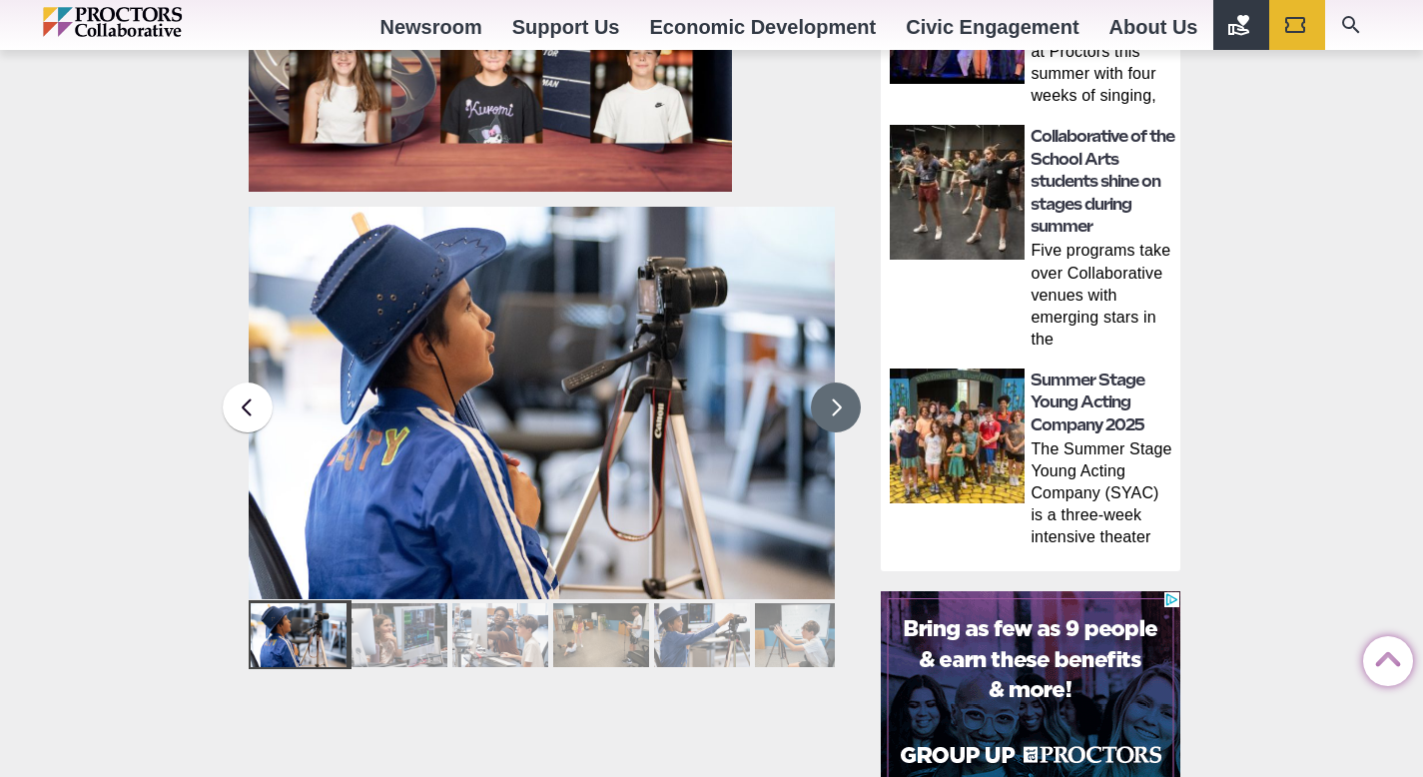
click at [834, 413] on button at bounding box center [836, 408] width 50 height 50
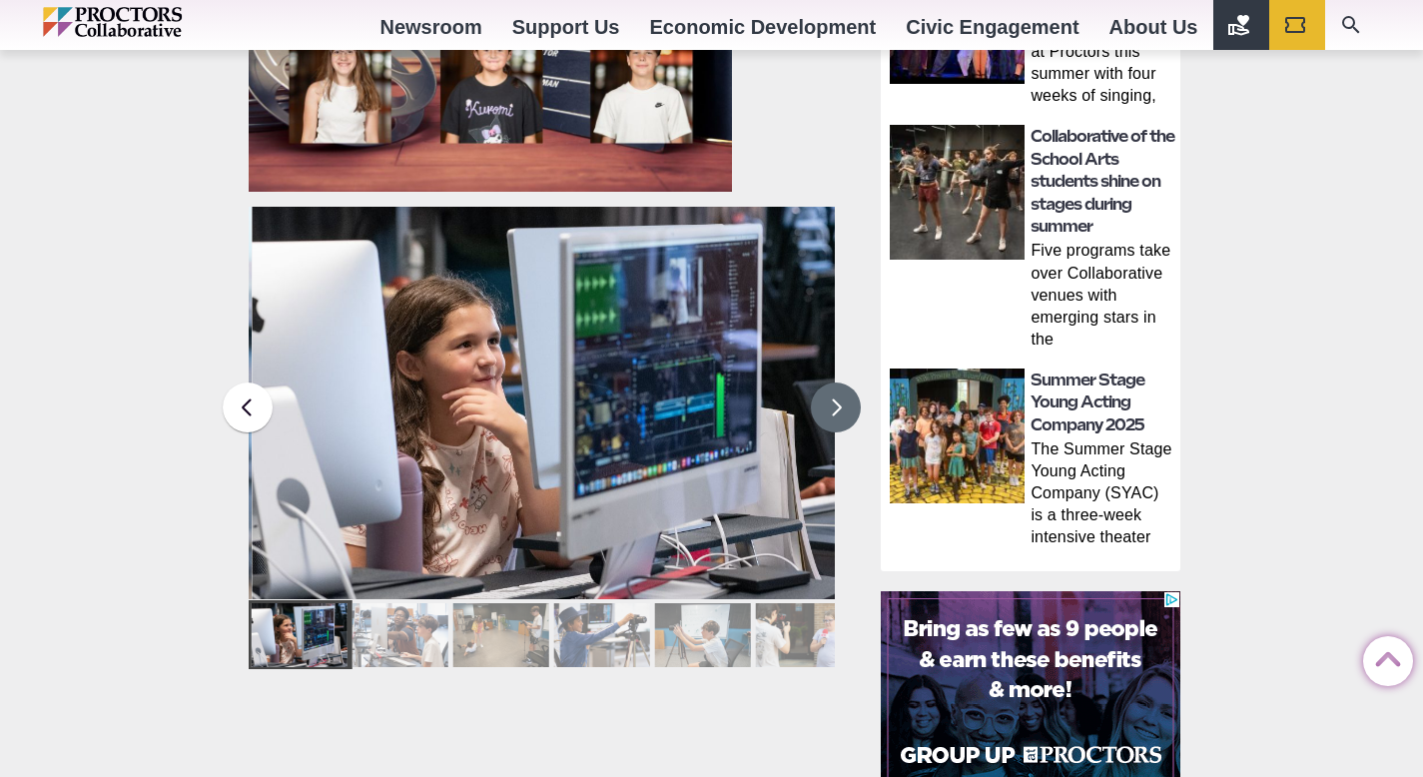
click at [834, 413] on button at bounding box center [836, 408] width 50 height 50
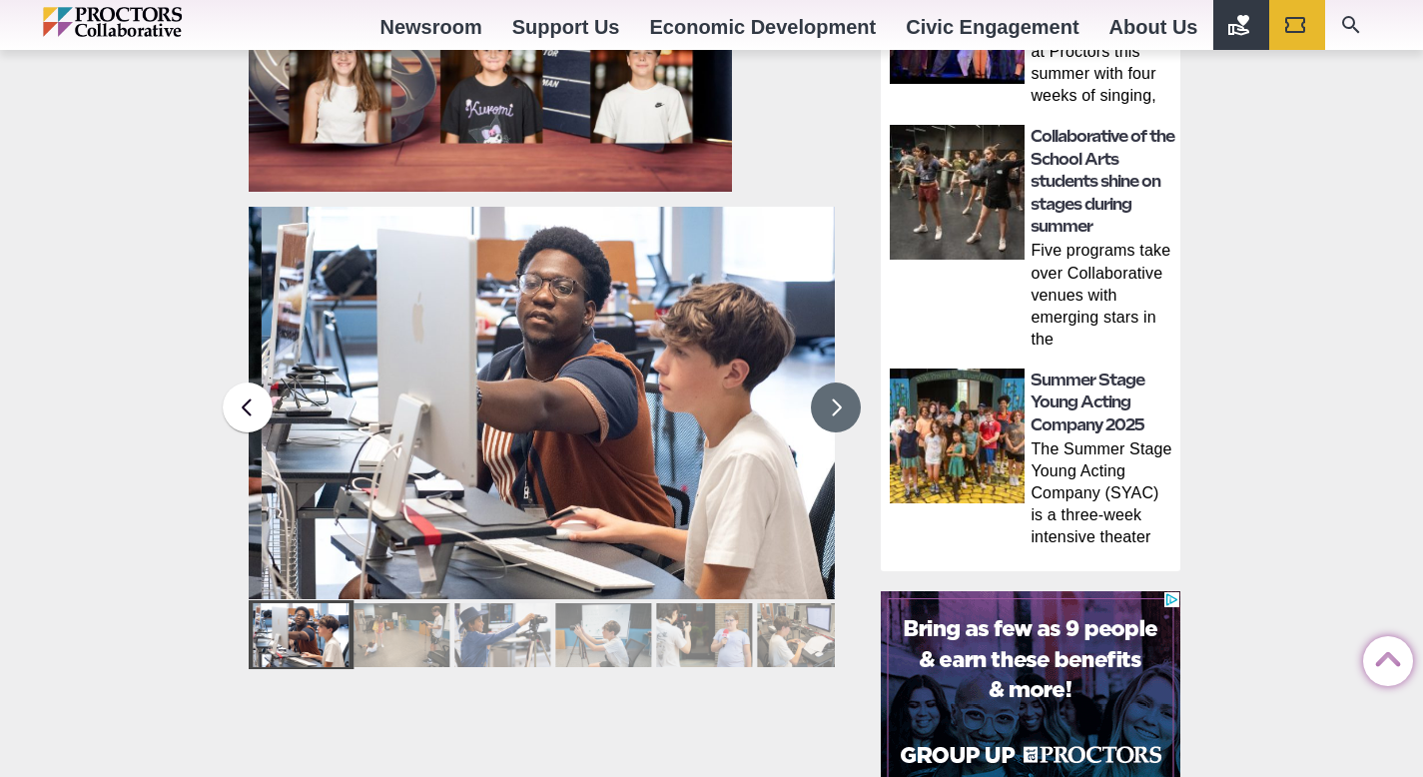
click at [834, 413] on button at bounding box center [836, 408] width 50 height 50
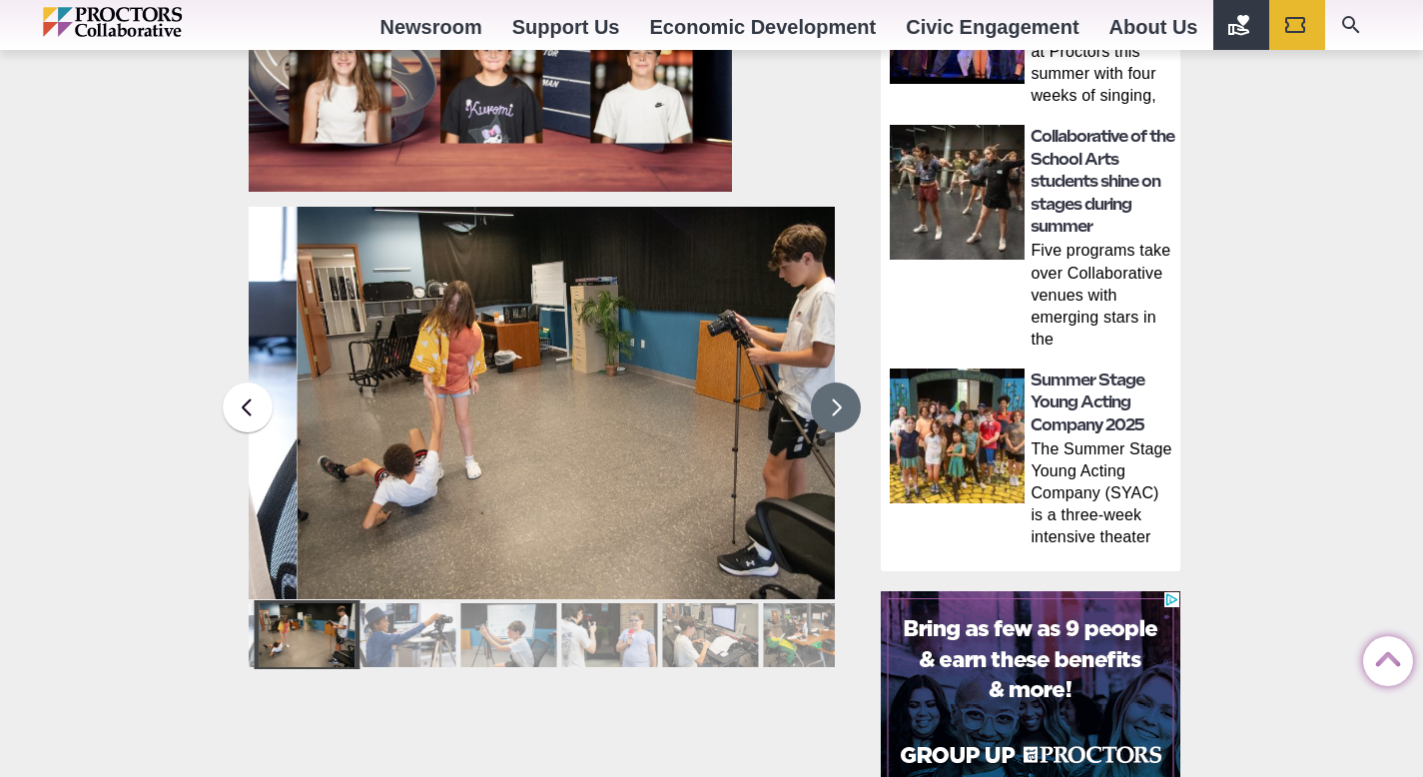
click at [834, 413] on button at bounding box center [836, 408] width 50 height 50
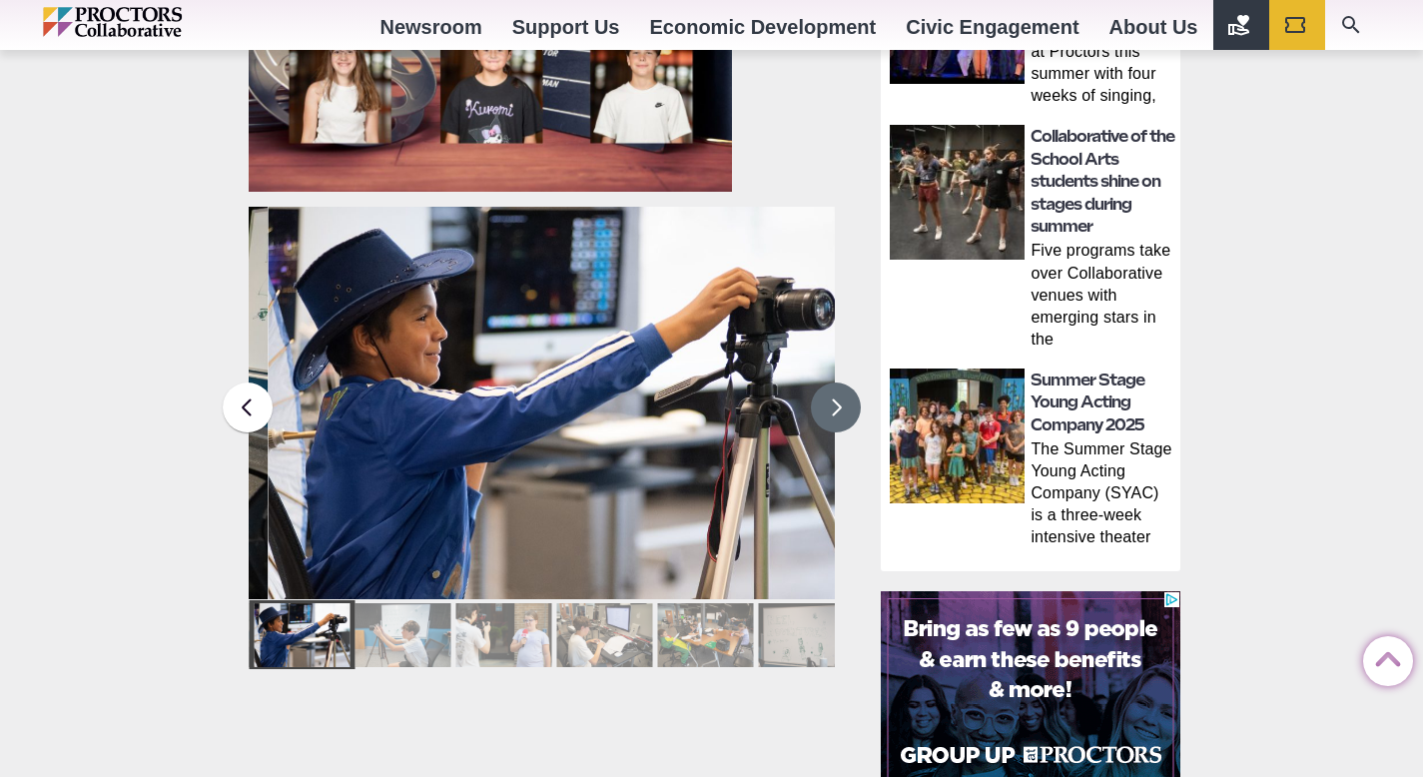
click at [834, 413] on button at bounding box center [836, 408] width 50 height 50
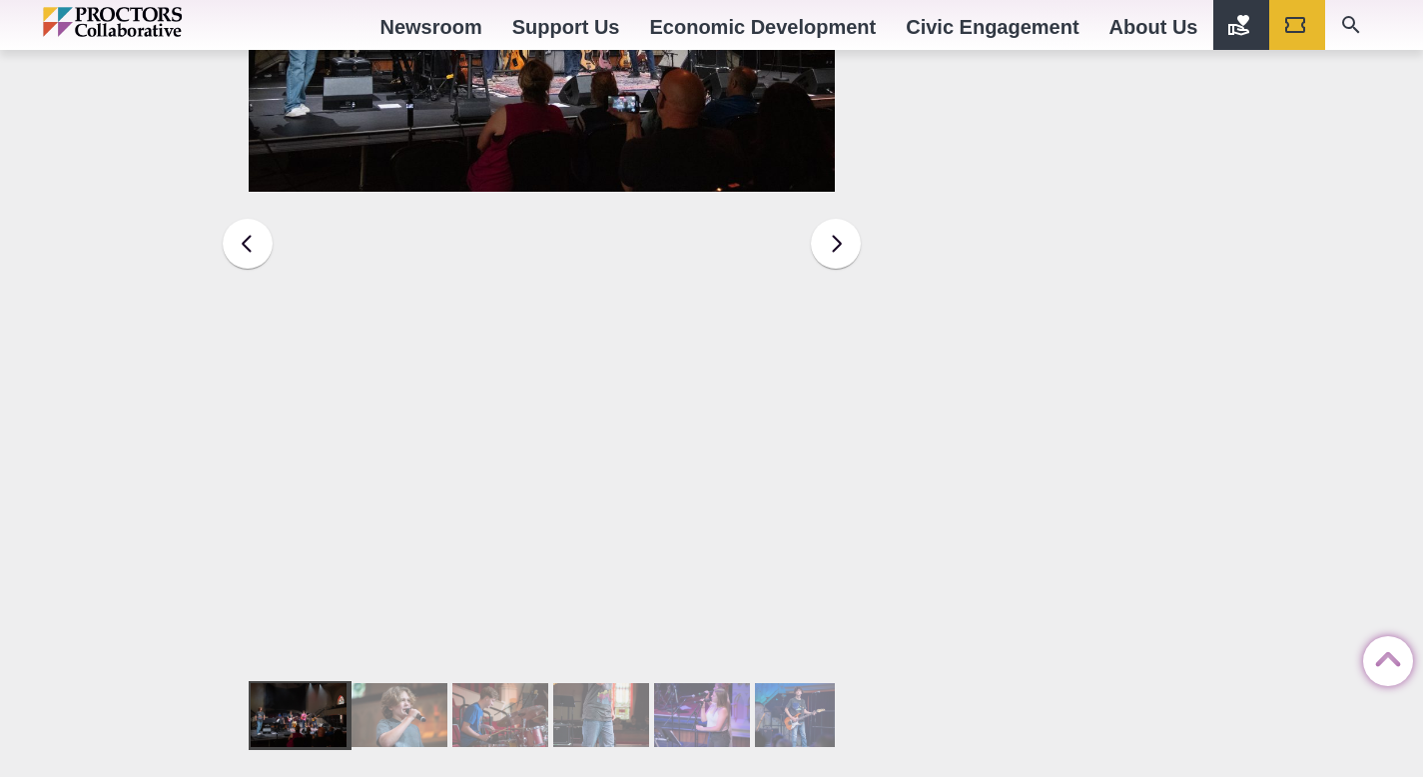
scroll to position [3354, 0]
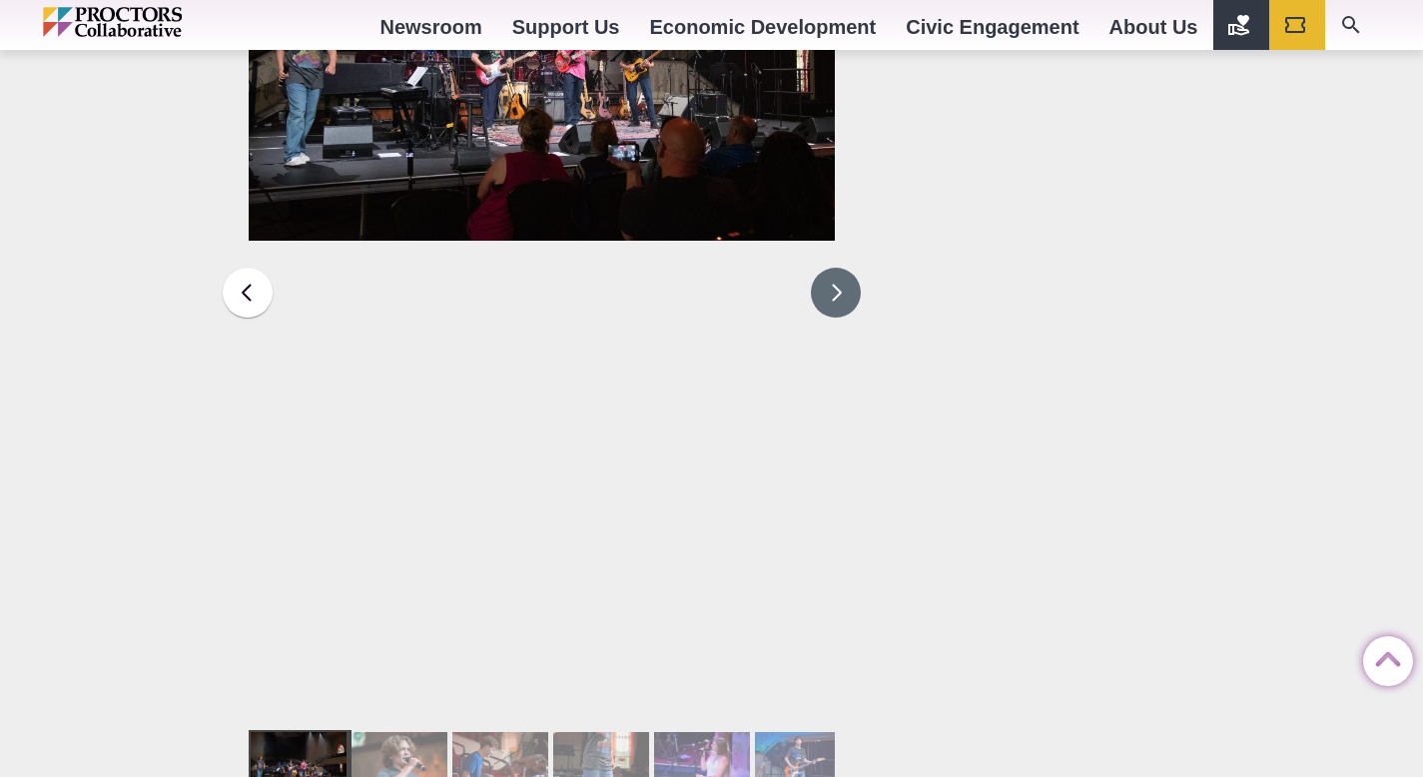
click at [848, 268] on button at bounding box center [836, 293] width 50 height 50
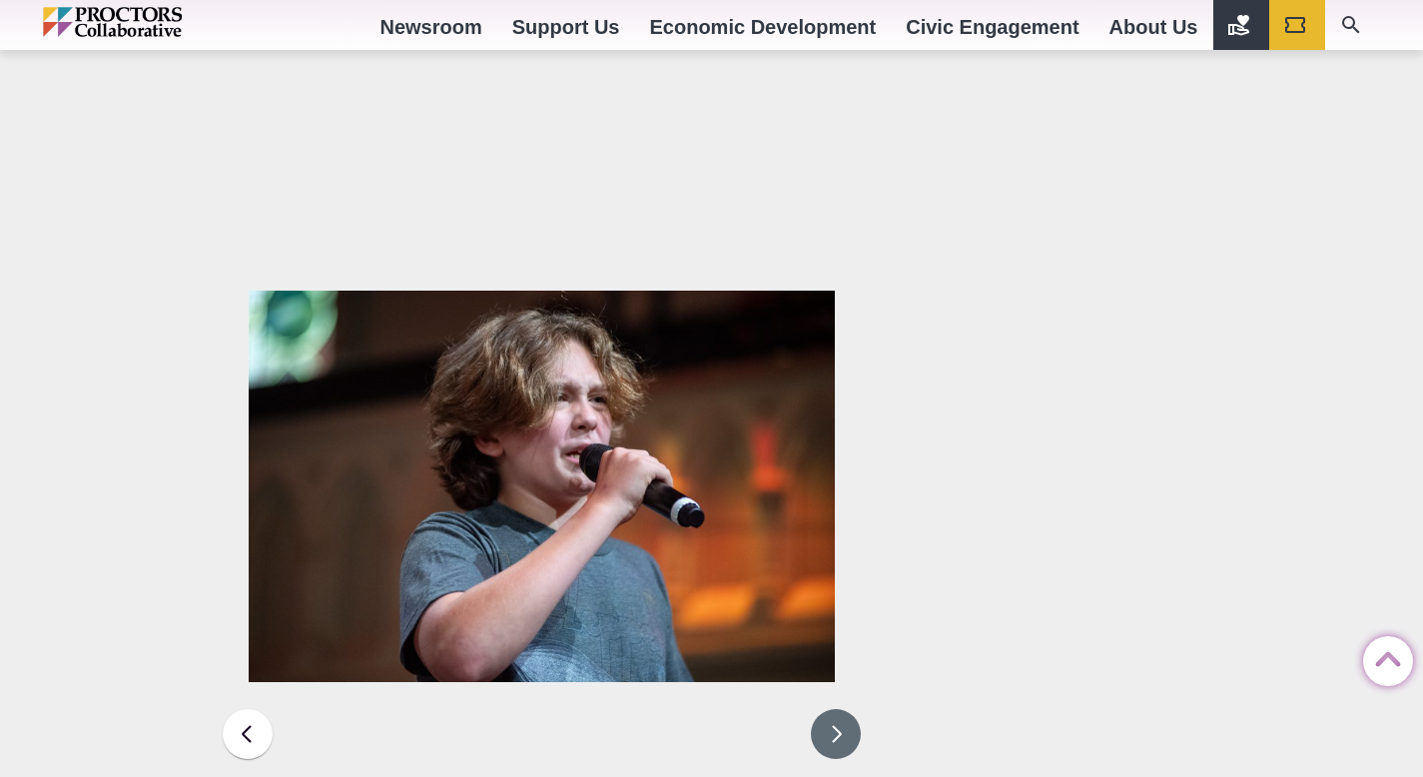
scroll to position [2898, 0]
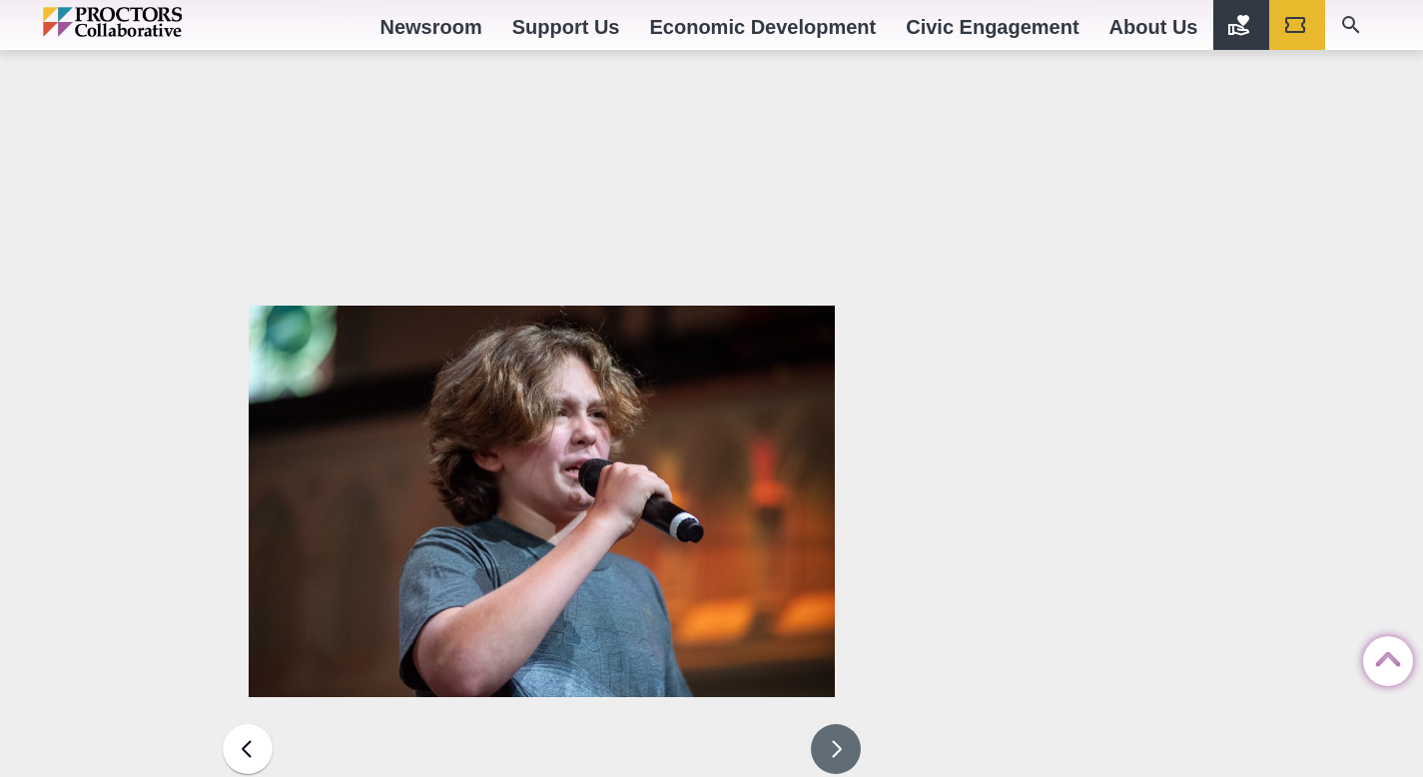
click at [839, 724] on button at bounding box center [836, 749] width 50 height 50
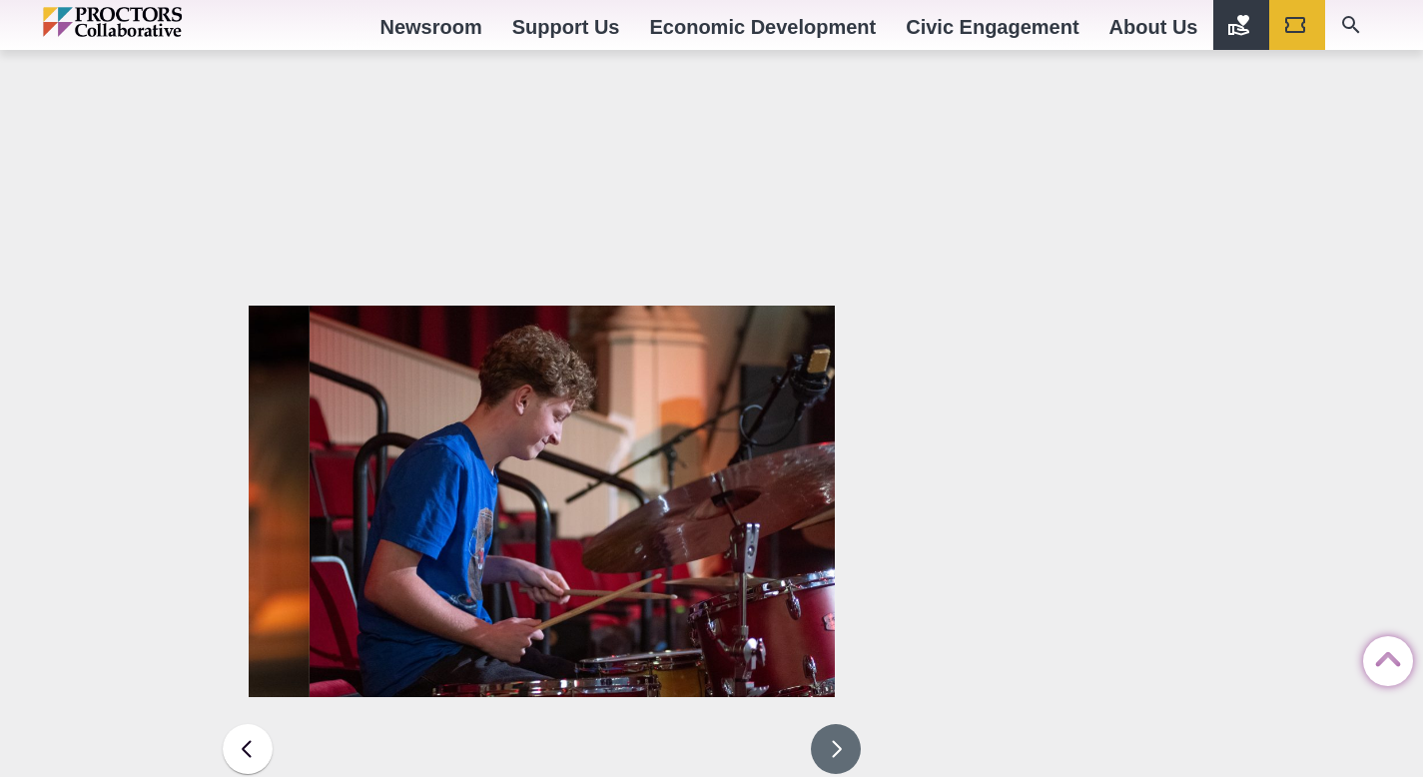
click at [839, 724] on button at bounding box center [836, 749] width 50 height 50
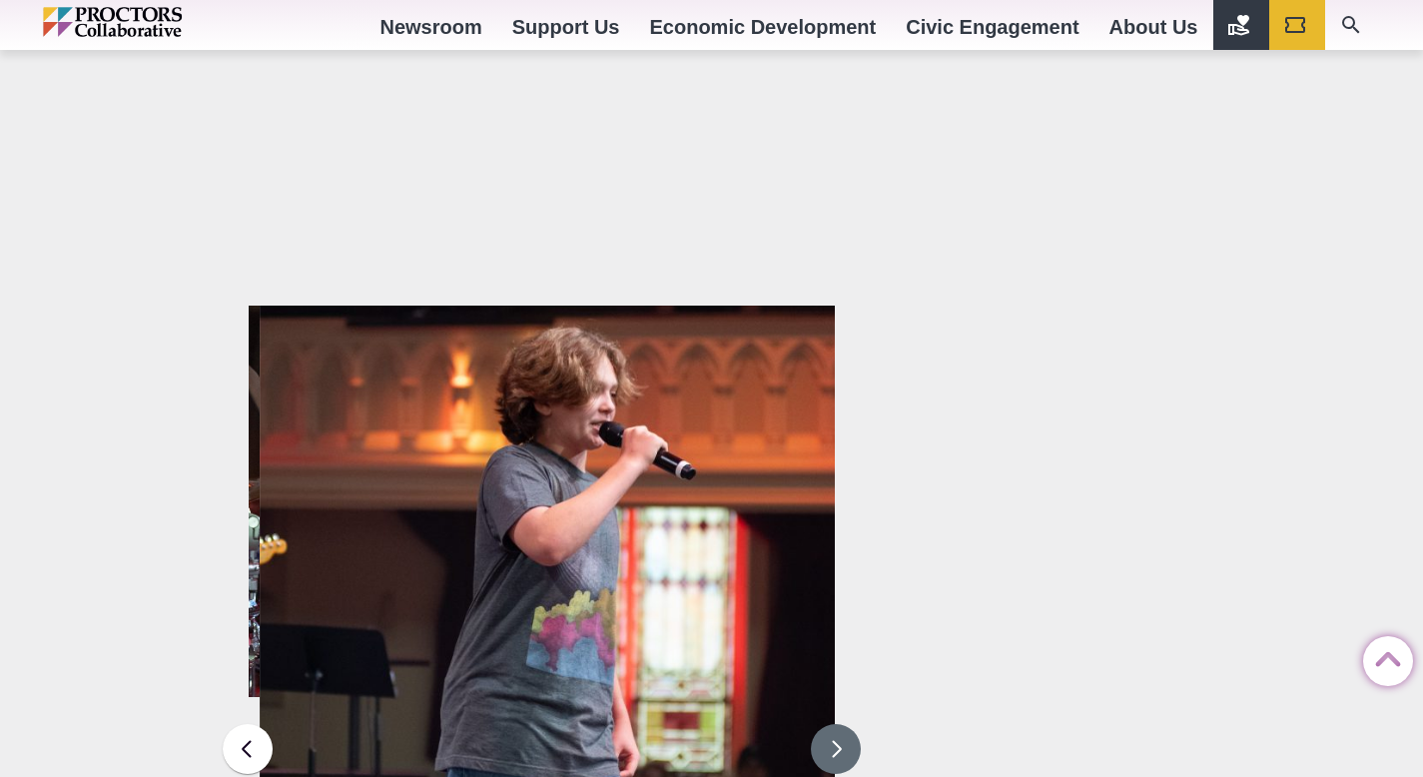
click at [839, 724] on button at bounding box center [836, 749] width 50 height 50
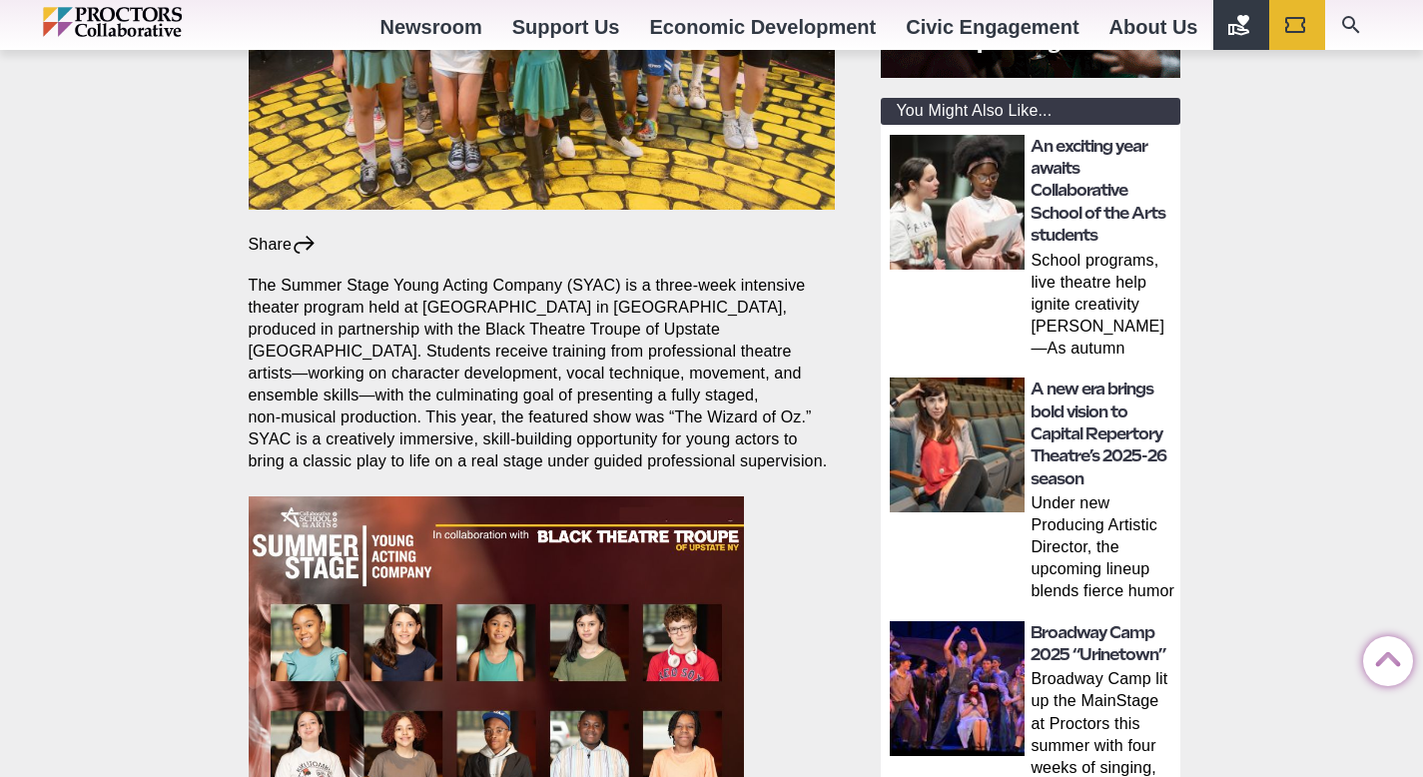
scroll to position [604, 0]
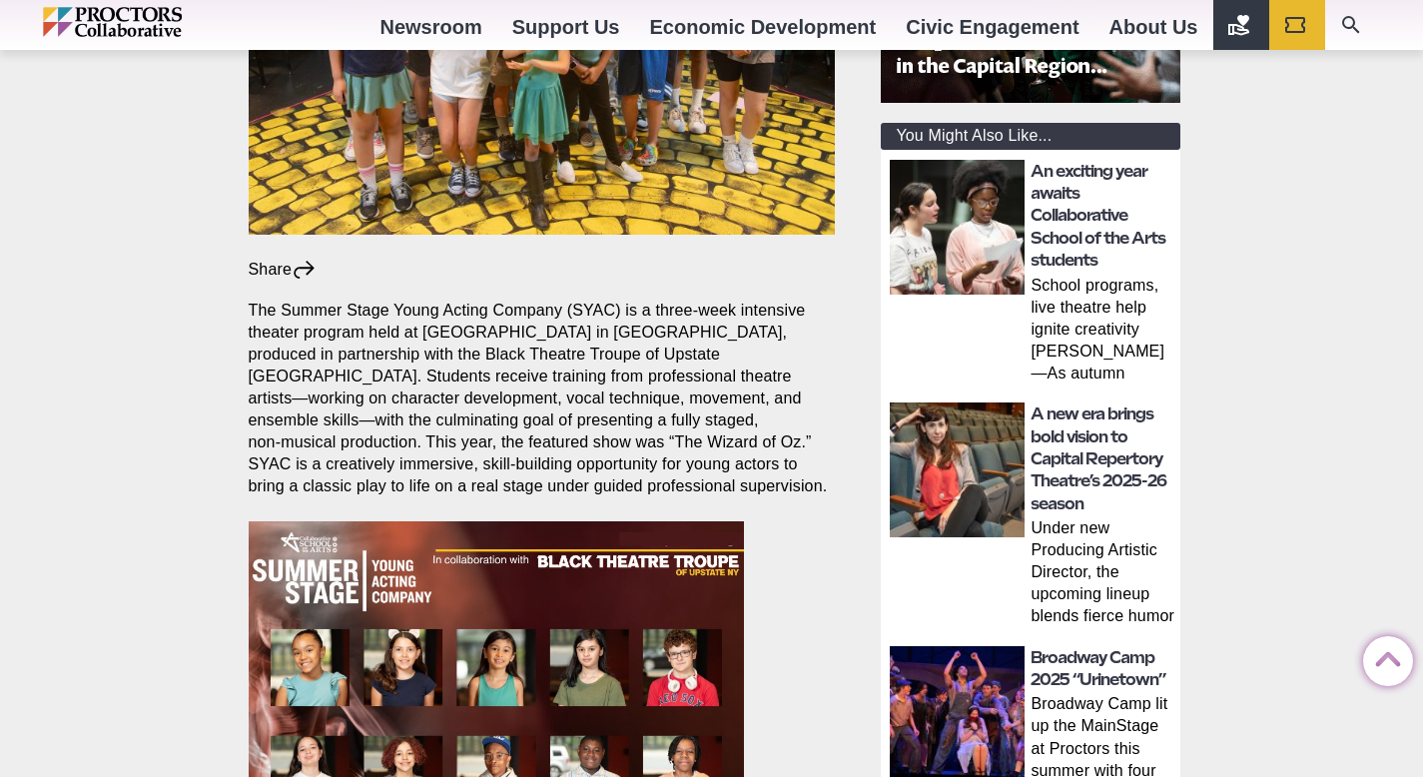
drag, startPoint x: 0, startPoint y: 0, endPoint x: 1404, endPoint y: 205, distance: 1419.2
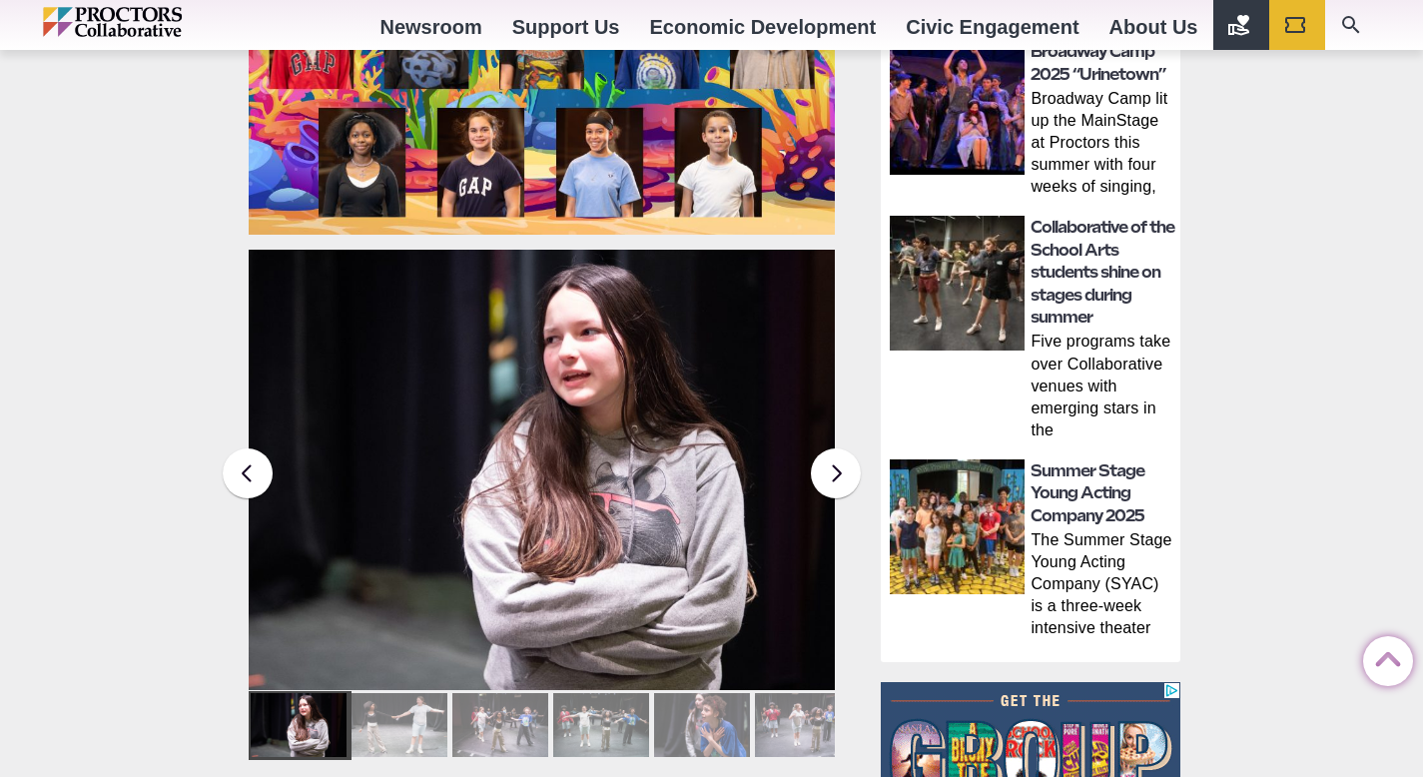
scroll to position [1194, 0]
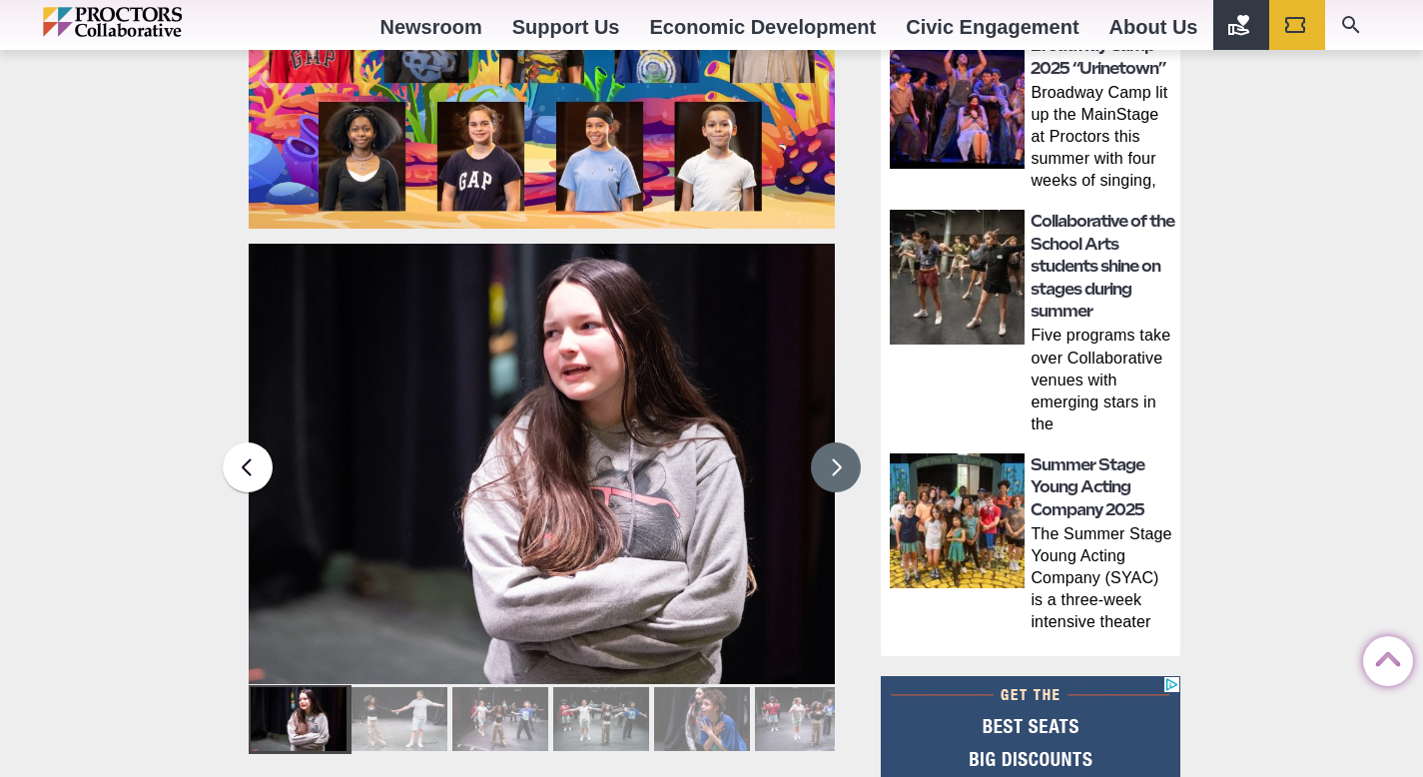
click at [816, 469] on button at bounding box center [836, 467] width 50 height 50
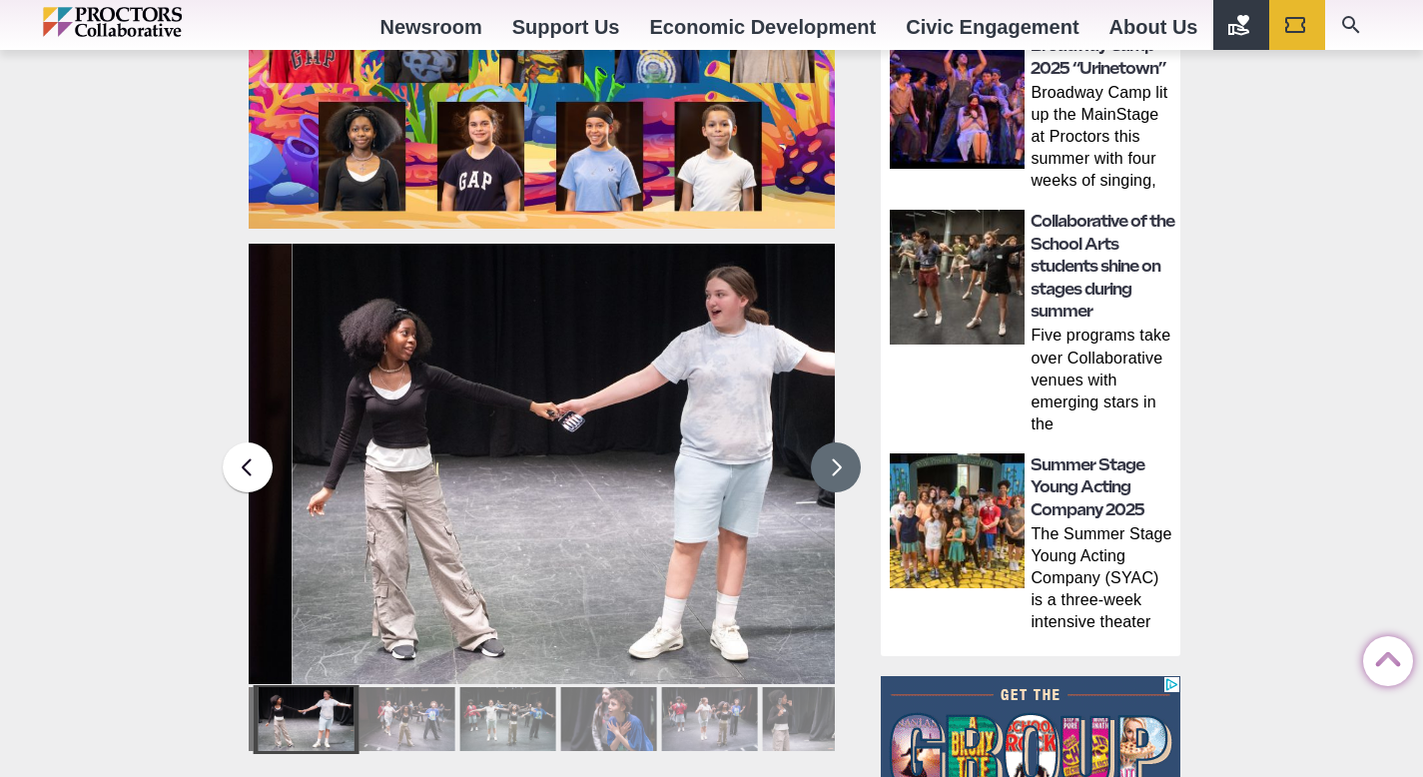
click at [816, 469] on button at bounding box center [836, 467] width 50 height 50
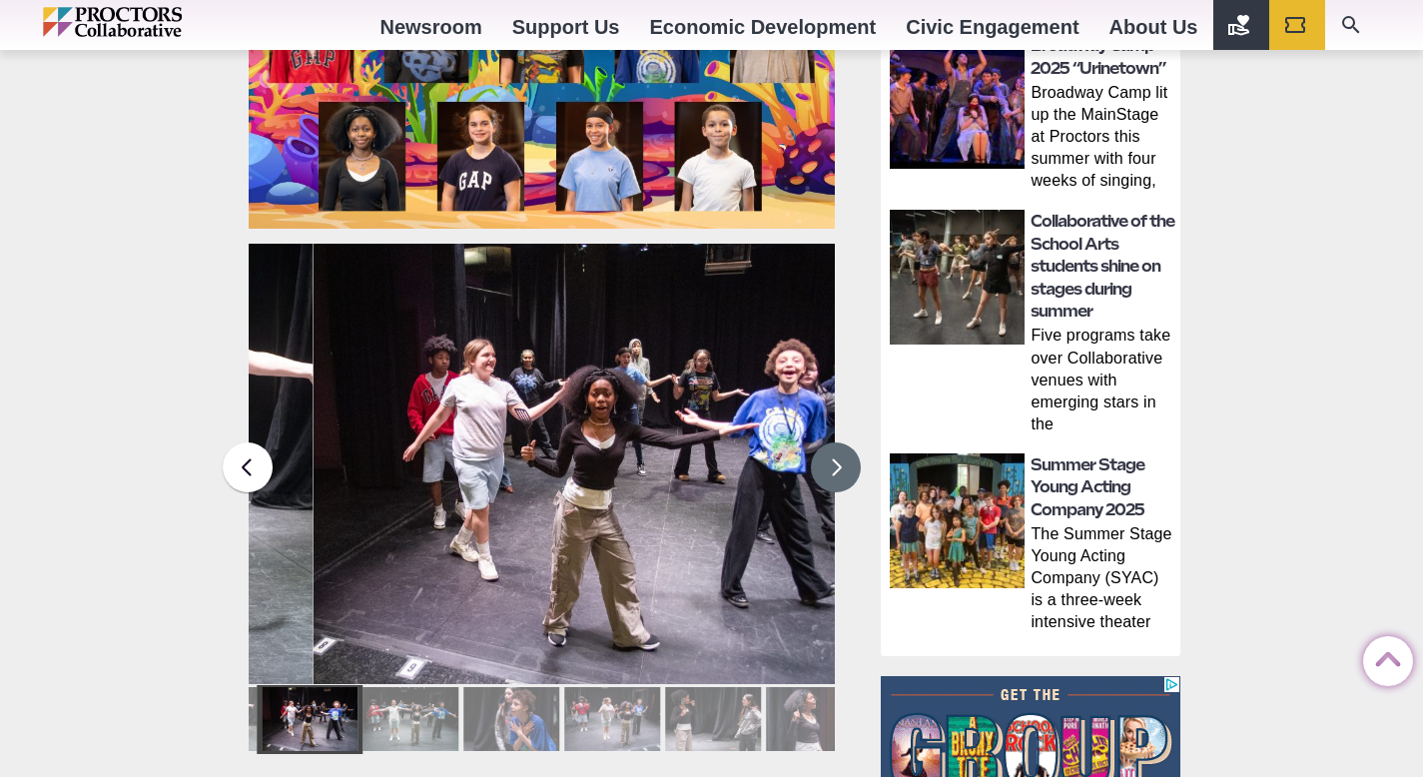
click at [816, 469] on button at bounding box center [836, 467] width 50 height 50
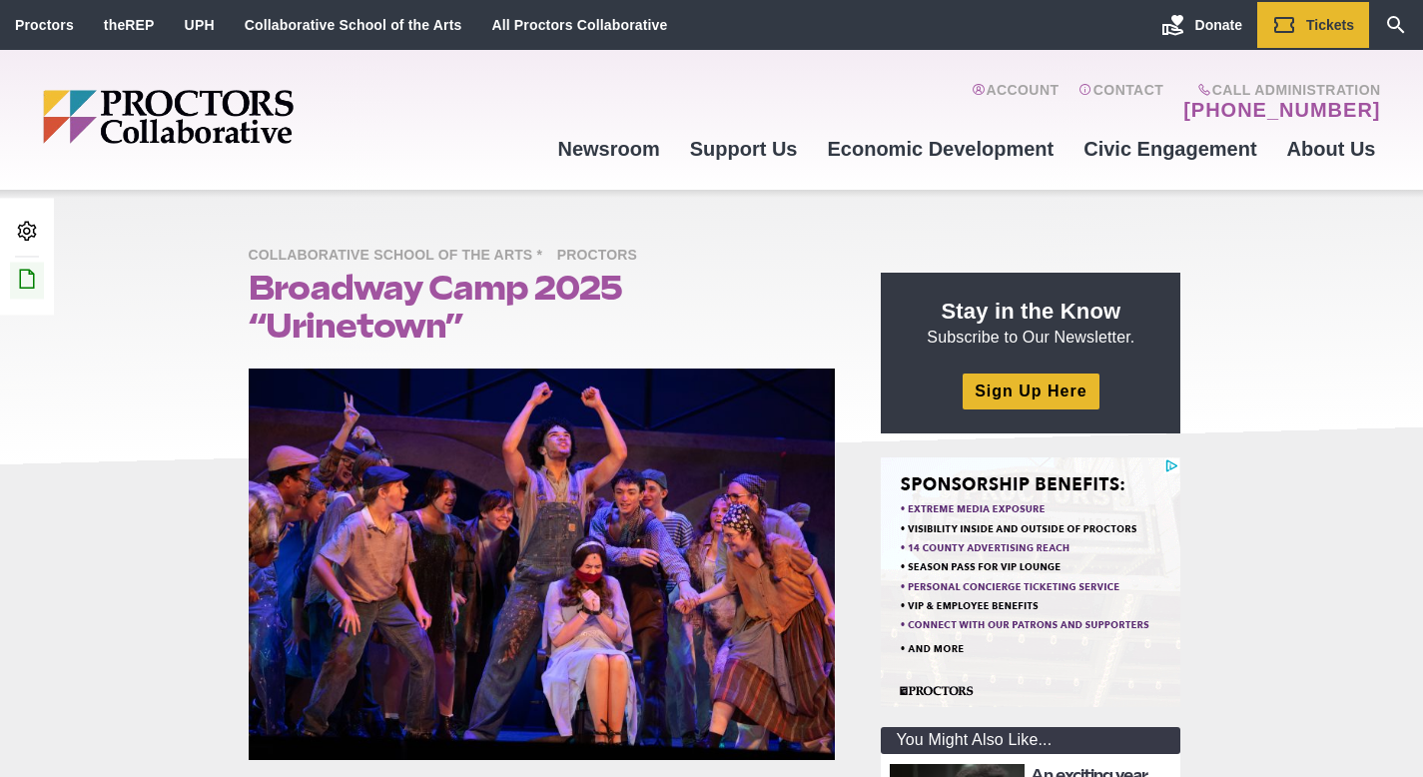
click at [37, 271] on icon at bounding box center [27, 279] width 24 height 24
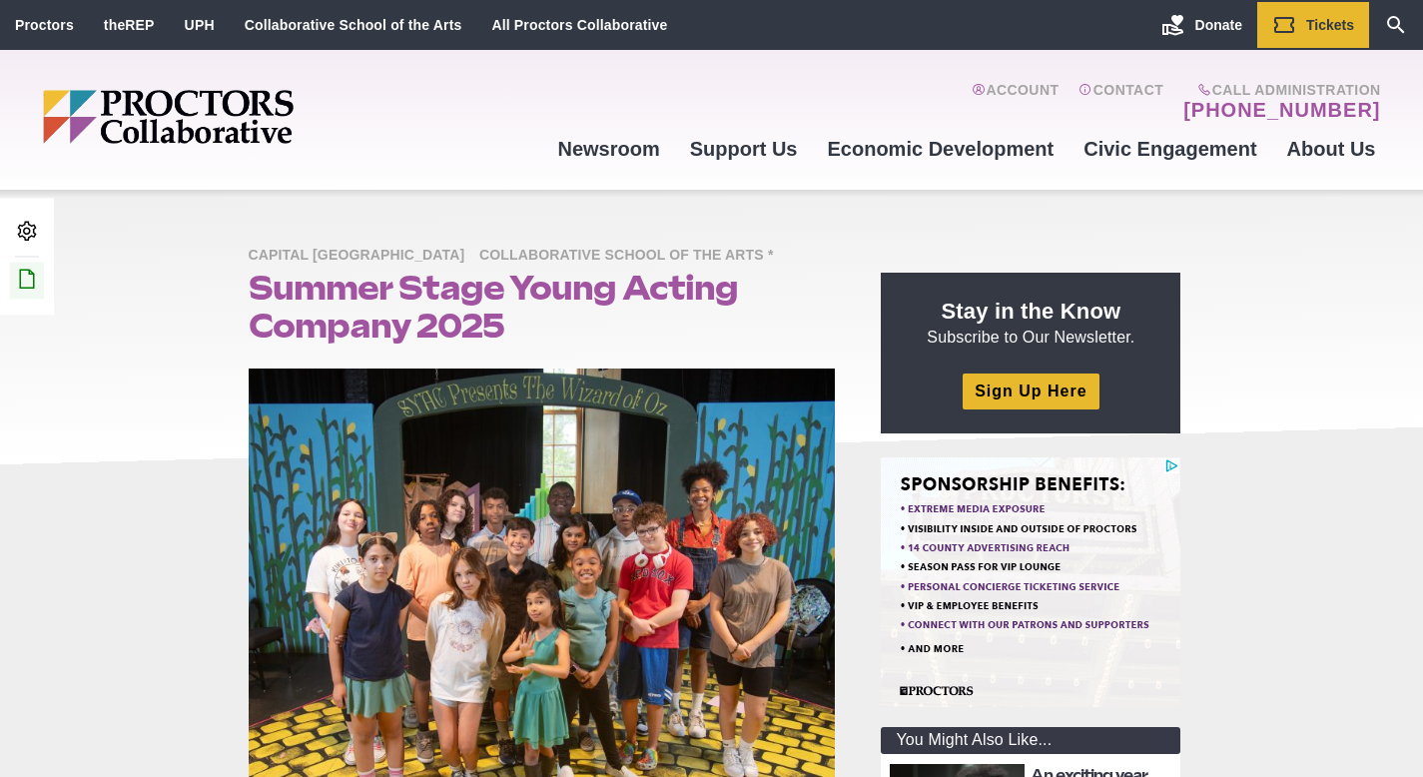
click at [28, 286] on icon at bounding box center [27, 279] width 24 height 24
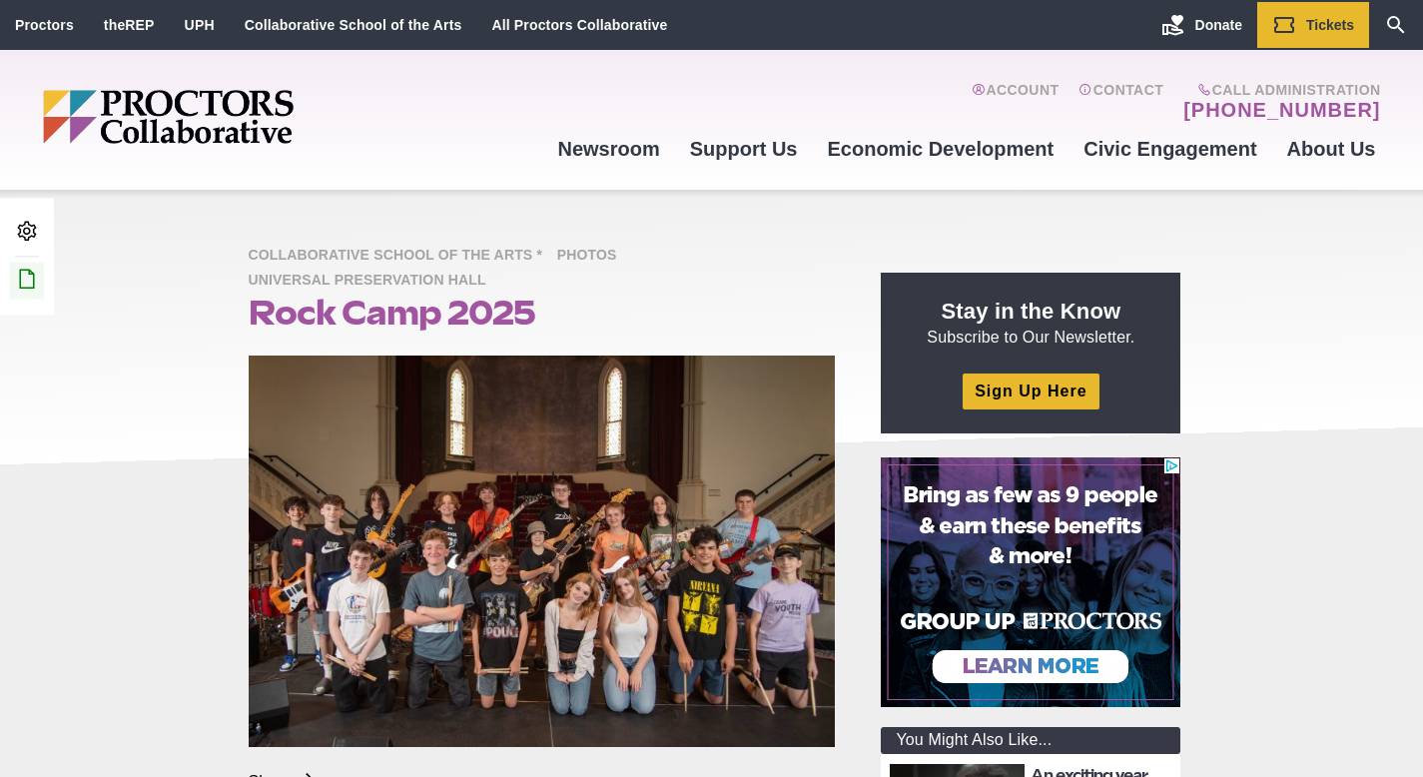
click at [23, 288] on icon at bounding box center [27, 279] width 24 height 24
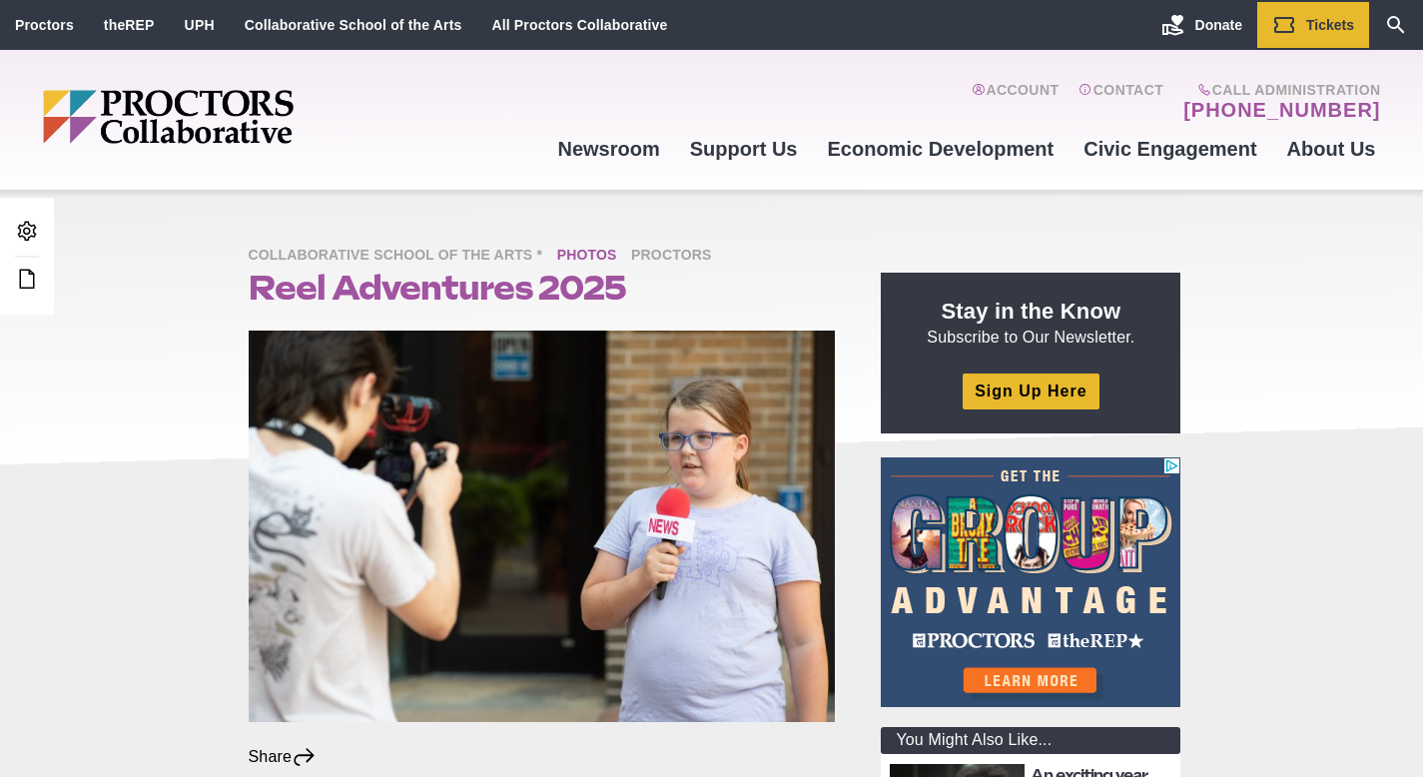
click at [573, 260] on span "Photos" at bounding box center [592, 256] width 70 height 25
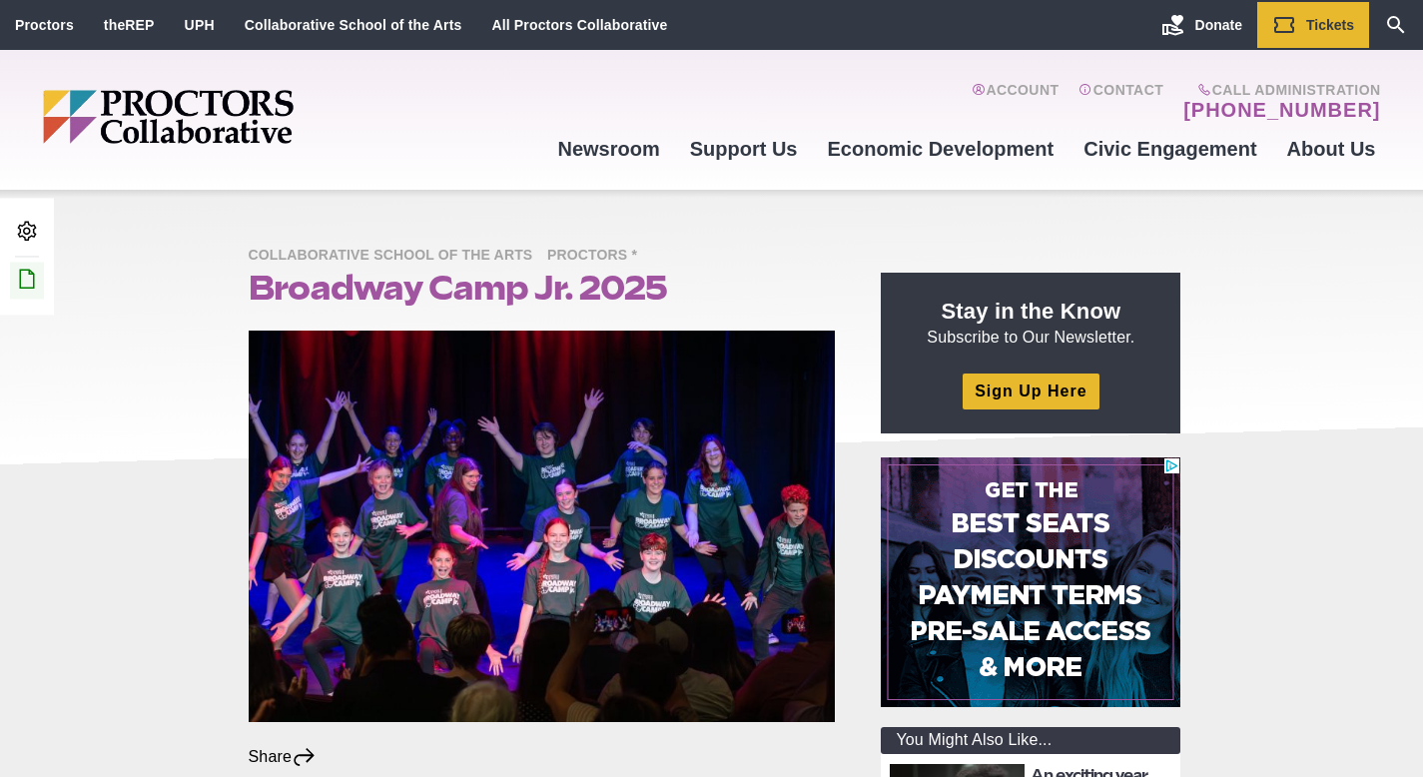
click at [22, 287] on icon at bounding box center [27, 279] width 24 height 24
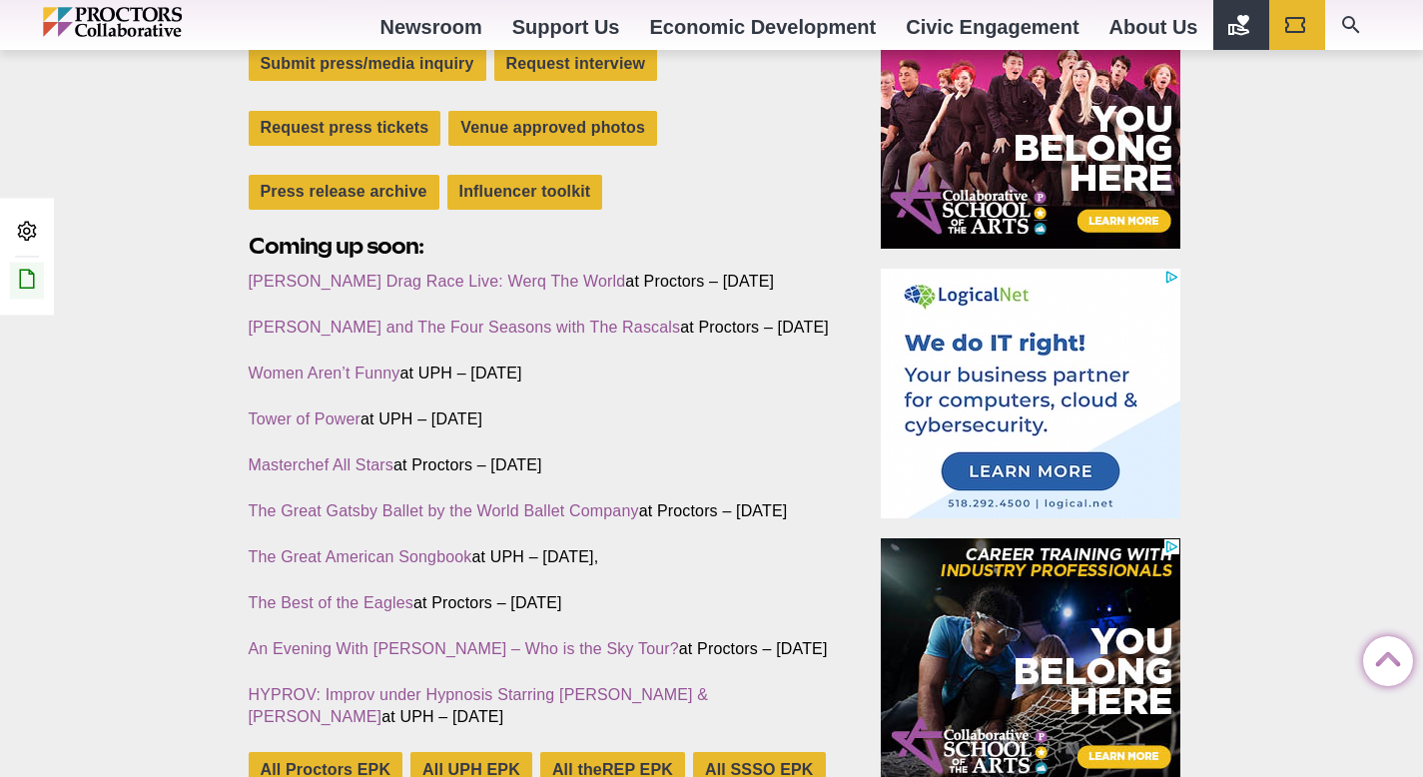
click at [27, 277] on icon at bounding box center [27, 279] width 24 height 24
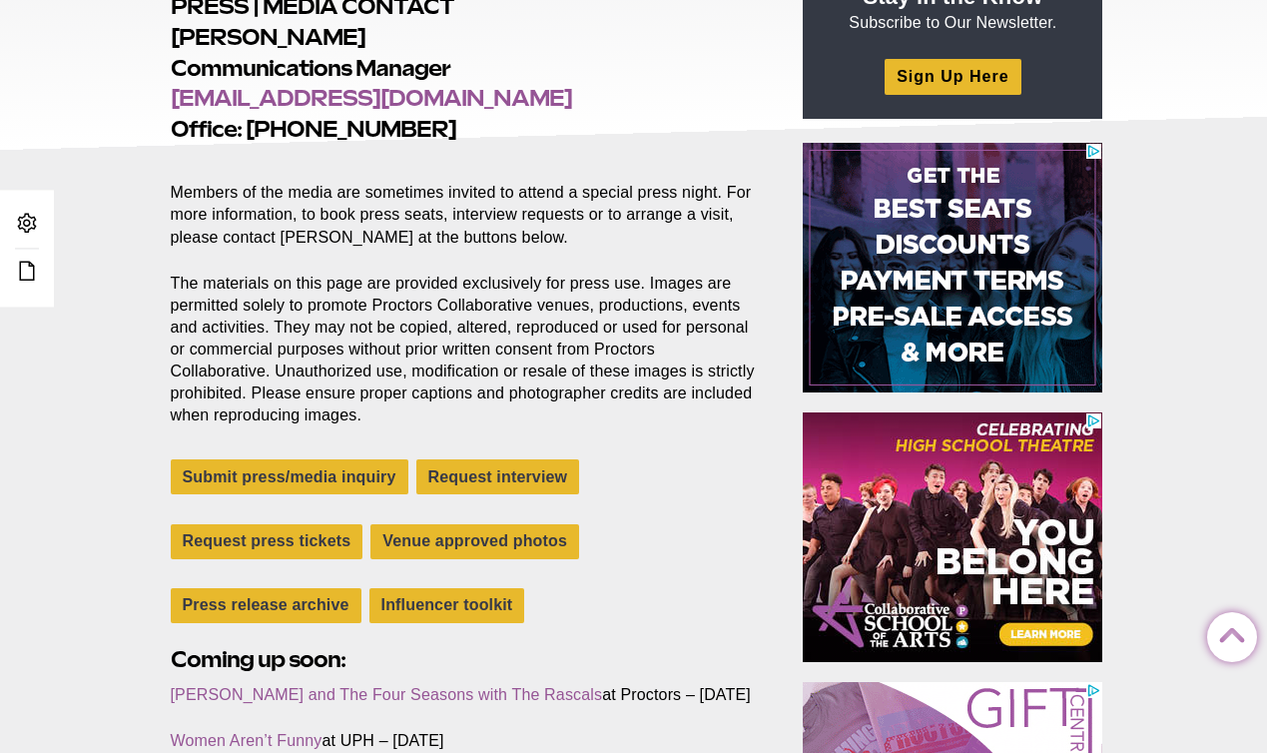
scroll to position [292, 0]
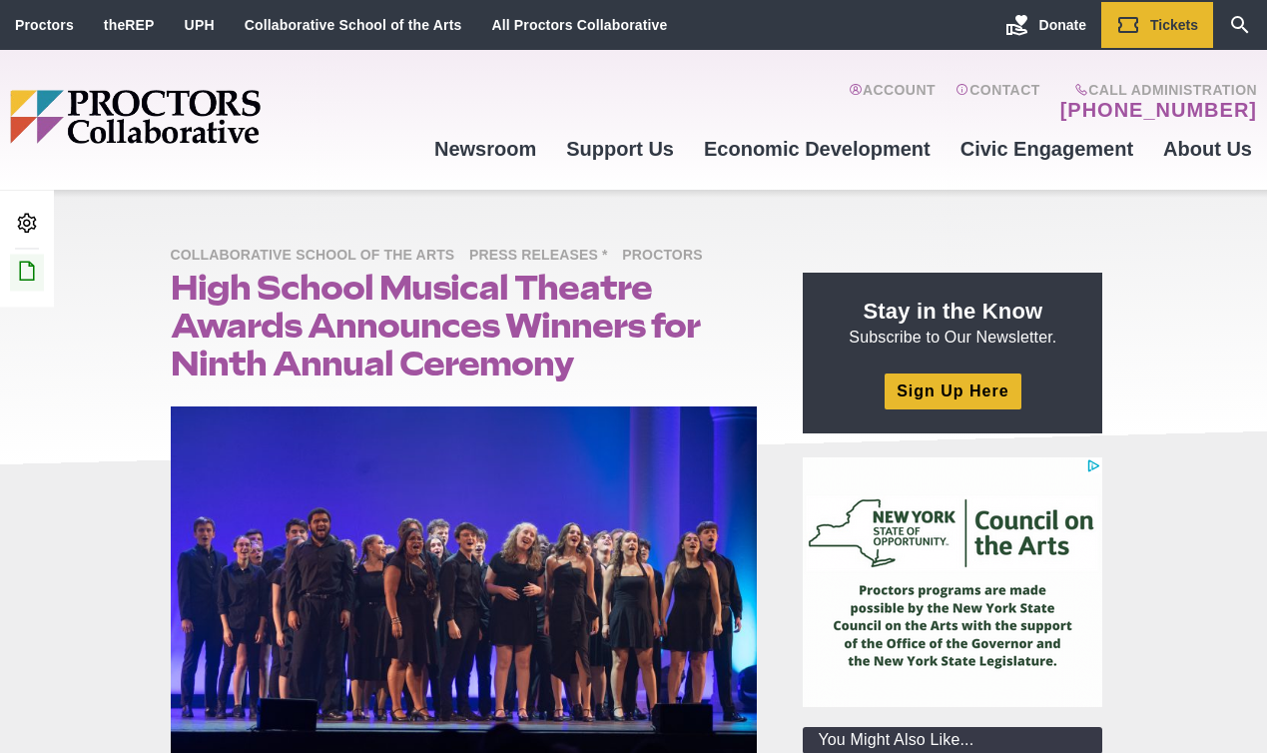
click at [26, 276] on icon at bounding box center [27, 271] width 24 height 24
